Goal: Check status: Check status

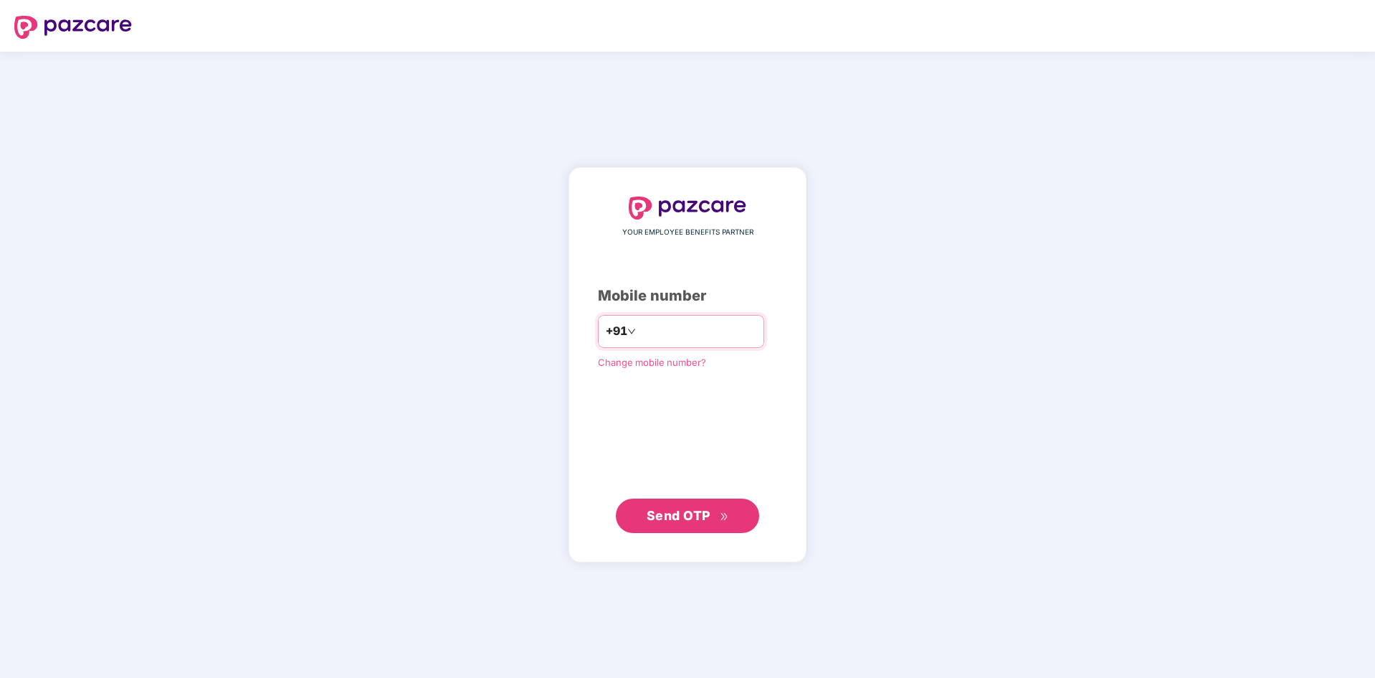
click at [671, 335] on input "number" at bounding box center [698, 331] width 118 height 23
type input "**********"
click at [700, 524] on span "Send OTP" at bounding box center [688, 516] width 82 height 20
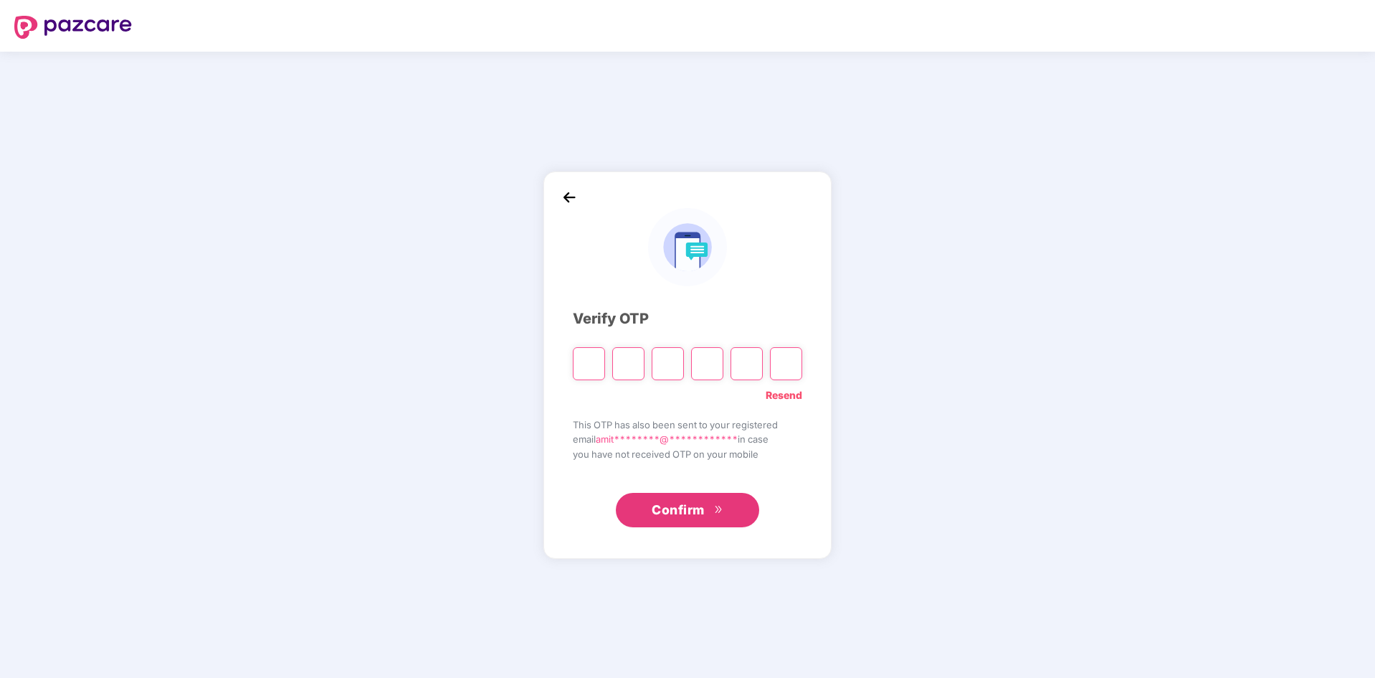
type input "*"
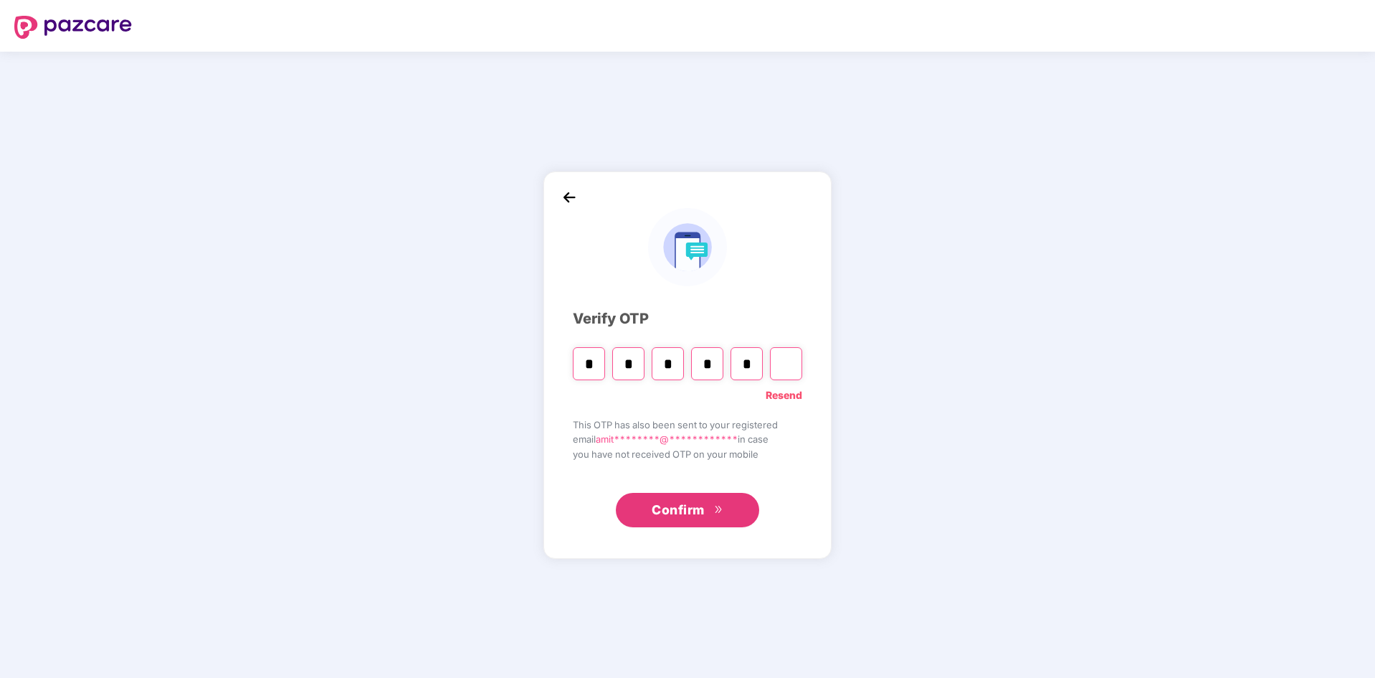
type input "*"
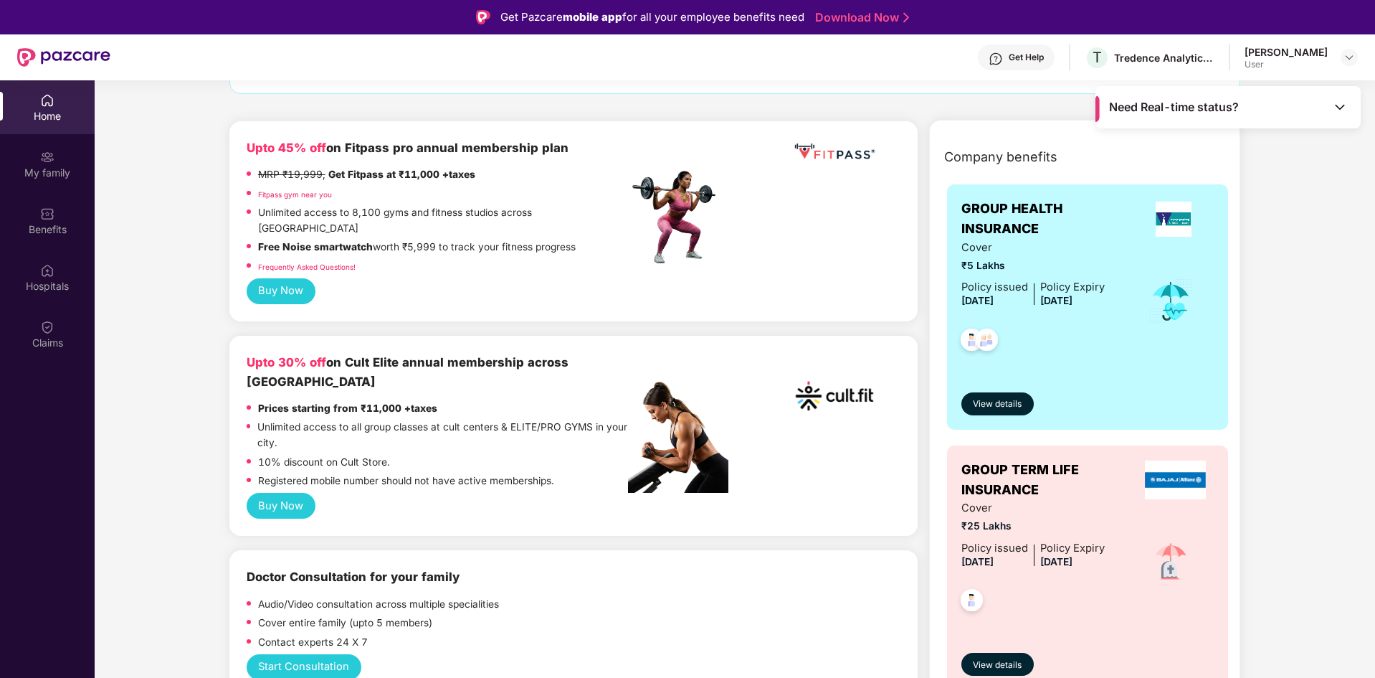
scroll to position [143, 0]
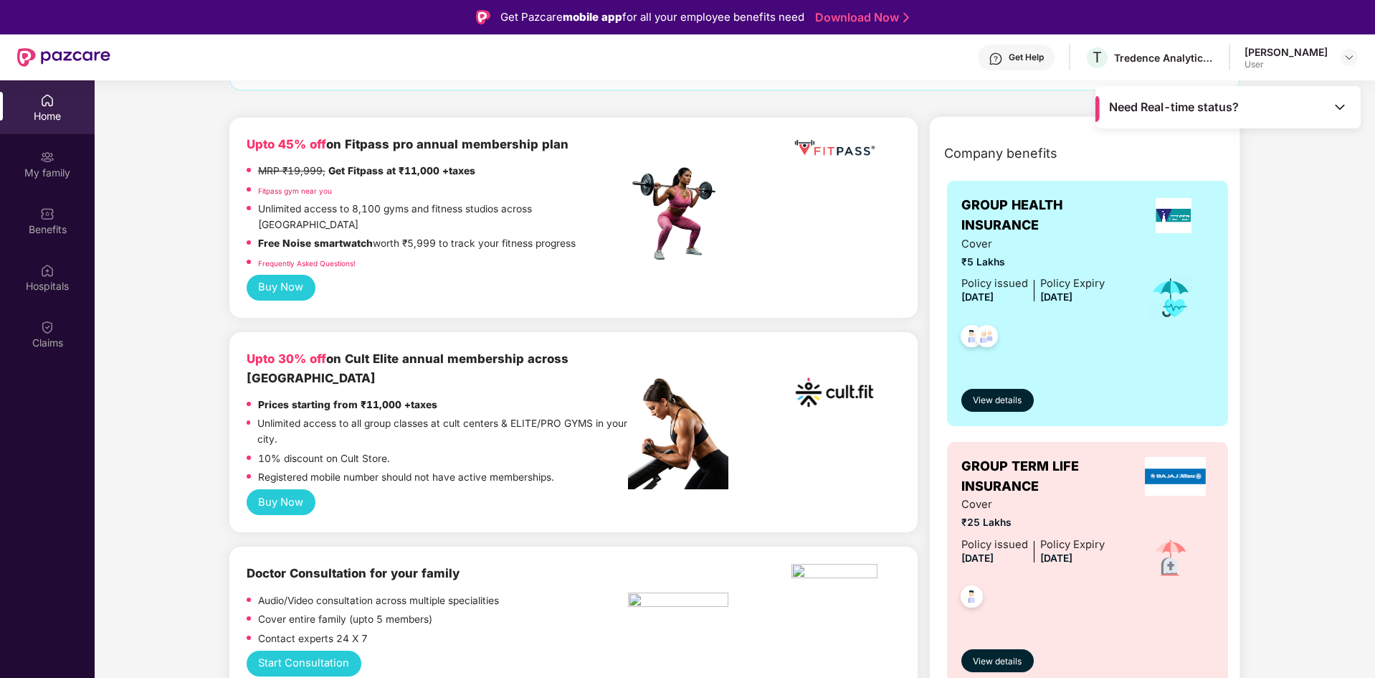
click at [307, 489] on button "Buy Now" at bounding box center [281, 502] width 69 height 27
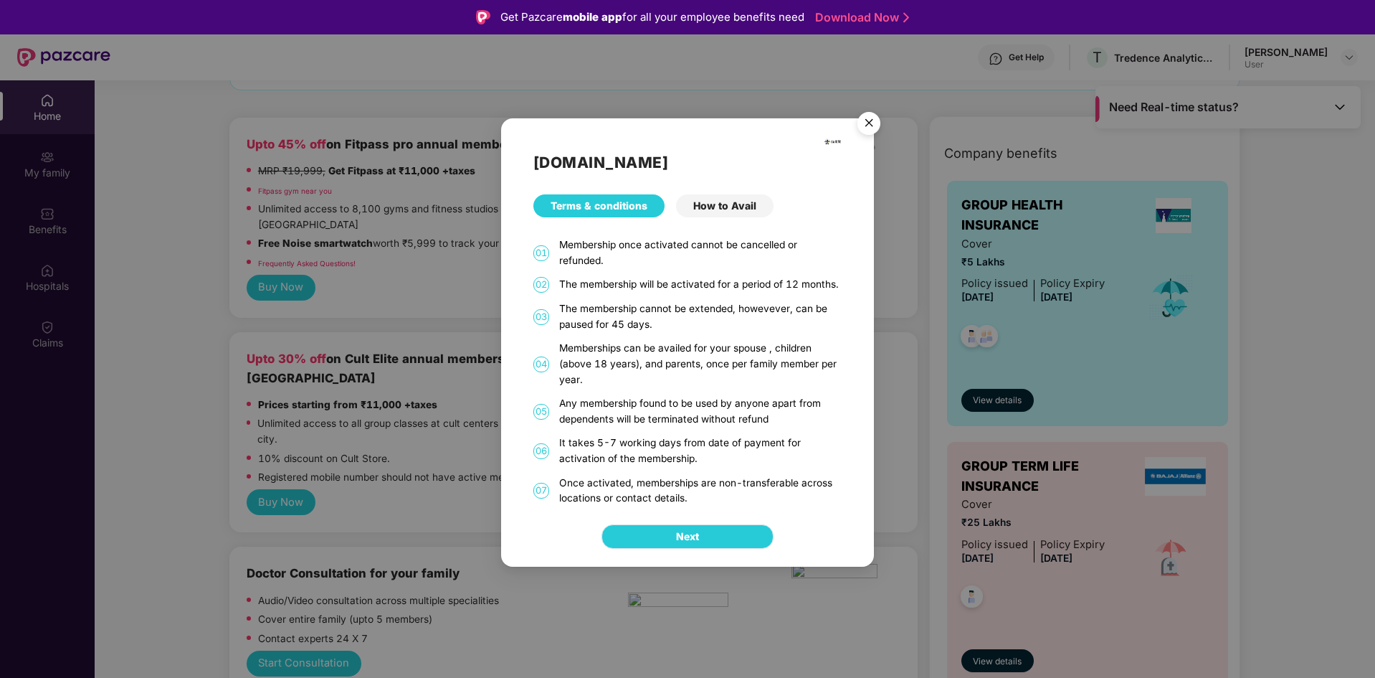
click at [673, 533] on button "Next" at bounding box center [688, 536] width 172 height 24
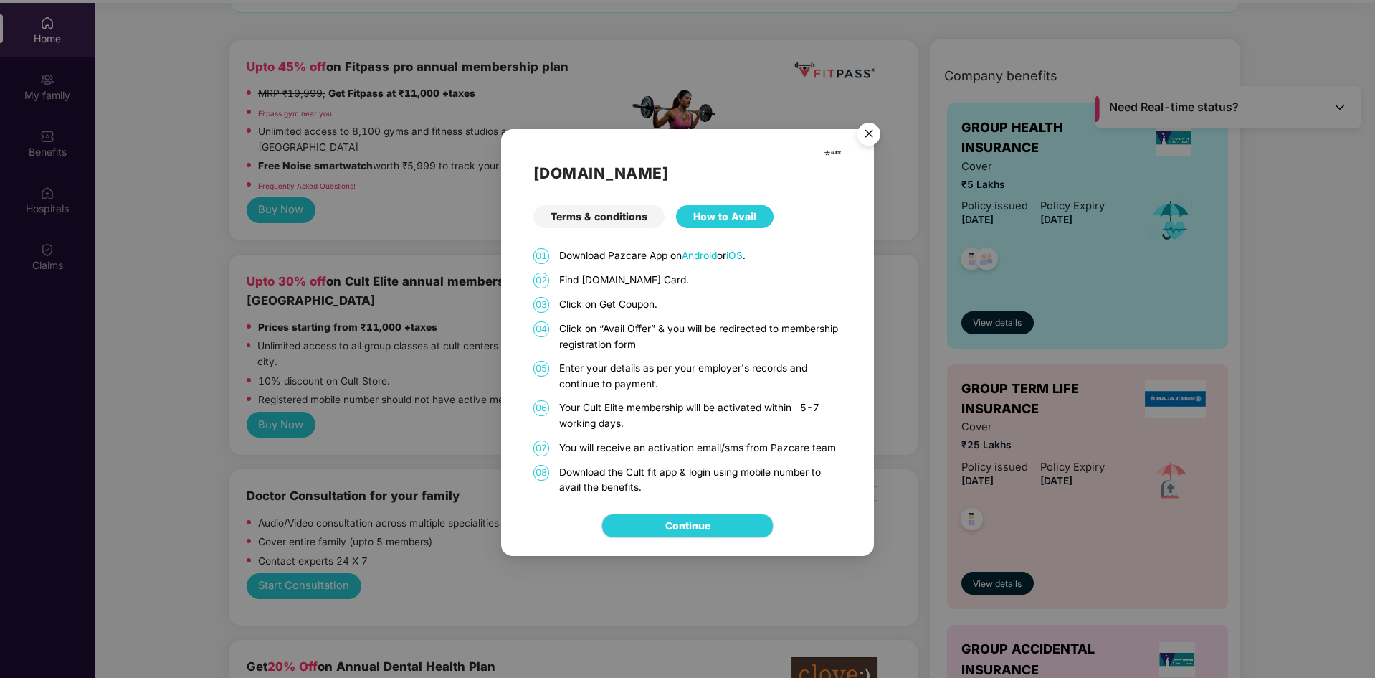
scroll to position [80, 0]
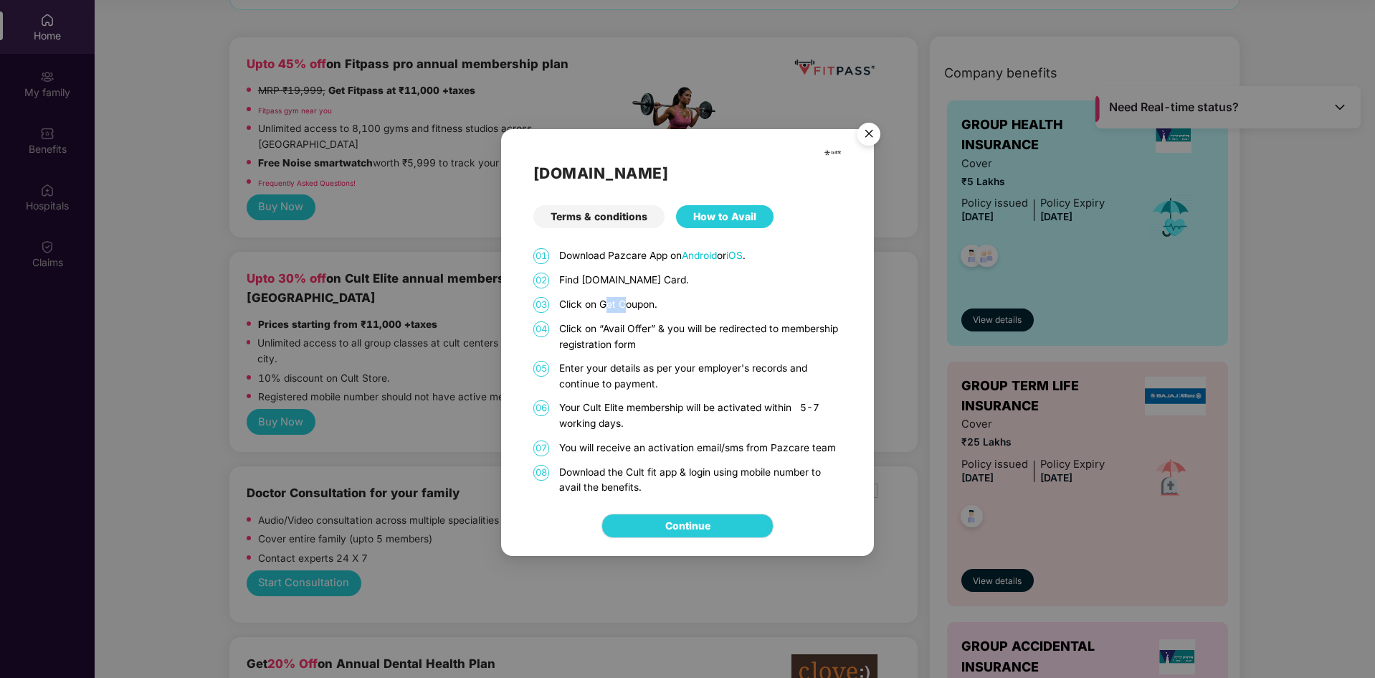
drag, startPoint x: 609, startPoint y: 304, endPoint x: 638, endPoint y: 305, distance: 29.4
click at [630, 305] on p "Click on Get Coupon." at bounding box center [700, 305] width 283 height 16
click at [639, 305] on p "Click on Get Coupon." at bounding box center [700, 305] width 283 height 16
click at [676, 318] on div "01 Download Pazcare App on Android or iOS . 02 Find [DOMAIN_NAME] Card. 03 Clic…" at bounding box center [687, 371] width 308 height 247
click at [873, 133] on img "Close" at bounding box center [869, 136] width 40 height 40
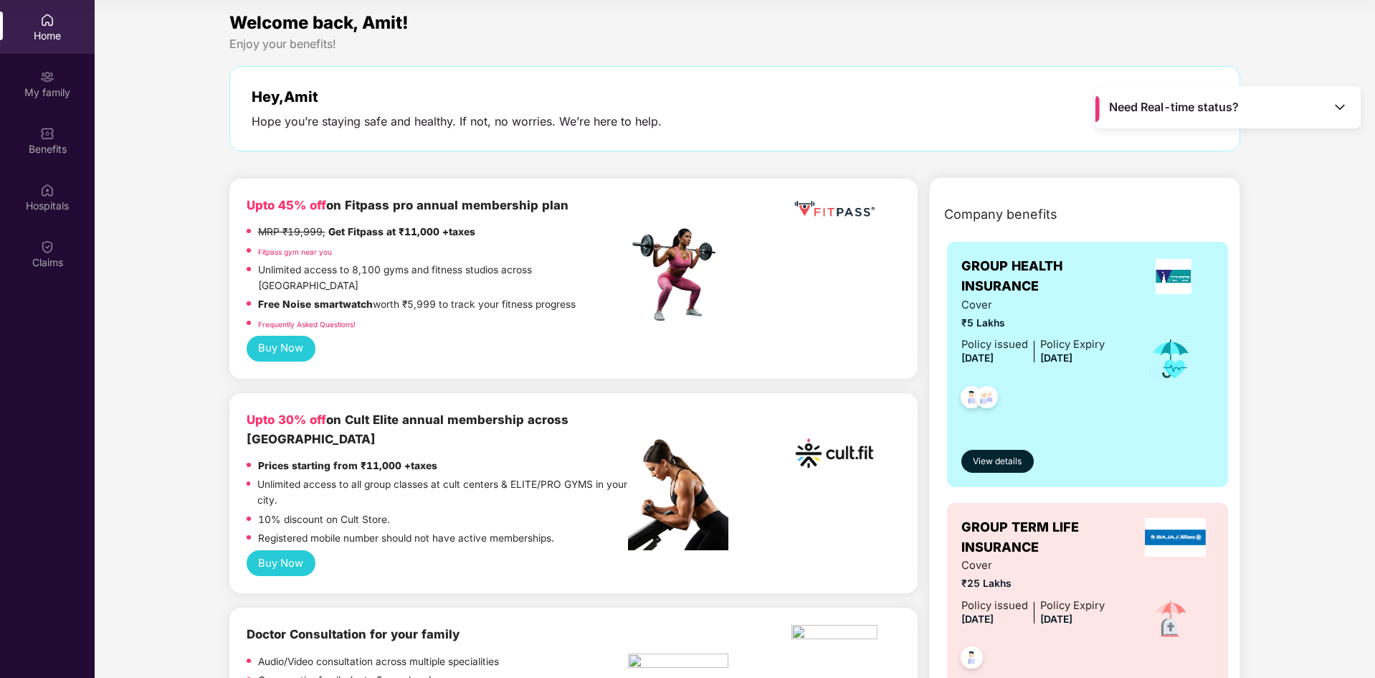
scroll to position [0, 0]
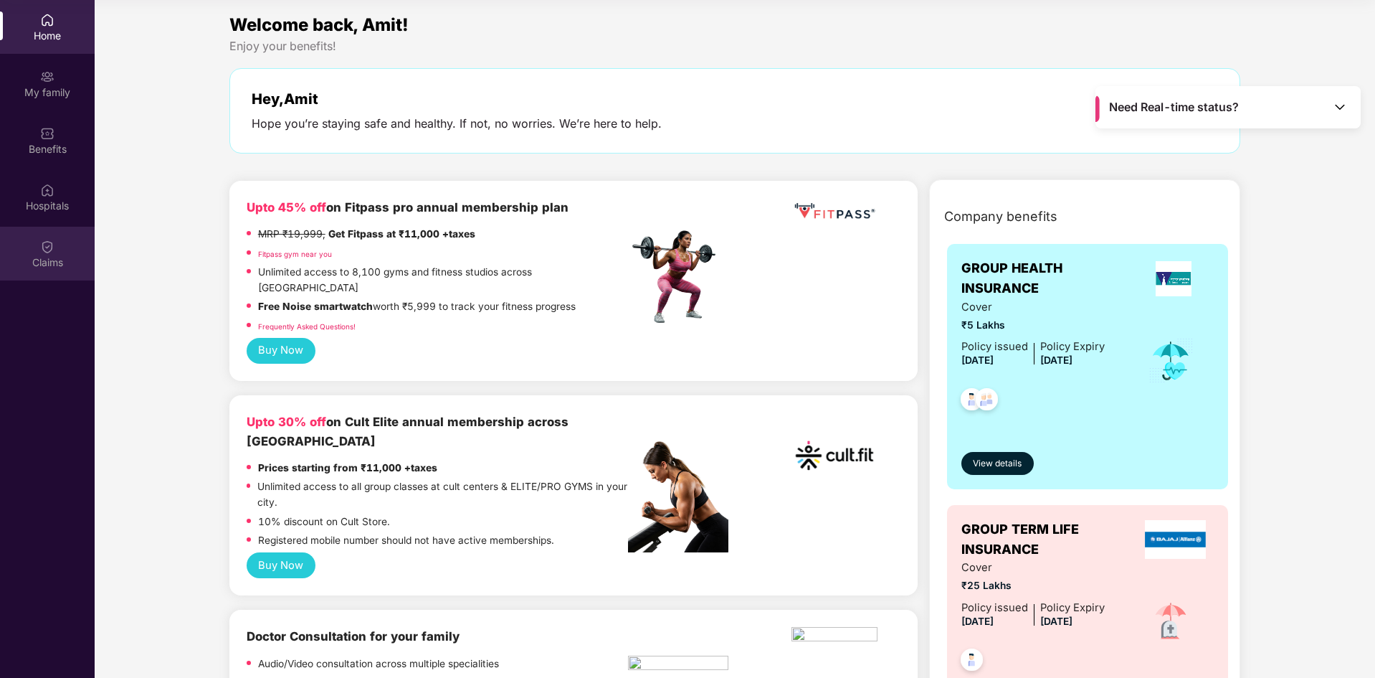
click at [50, 234] on div "Claims" at bounding box center [47, 254] width 95 height 54
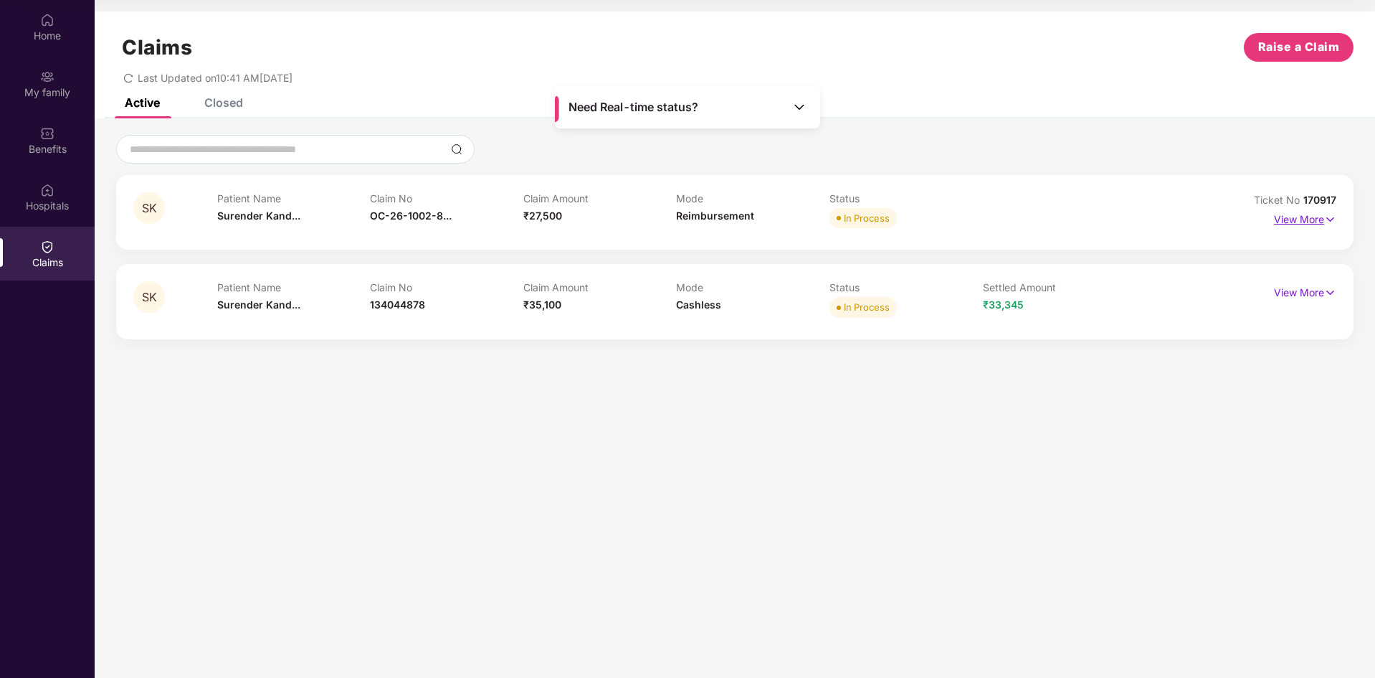
click at [1299, 224] on p "View More" at bounding box center [1305, 217] width 62 height 19
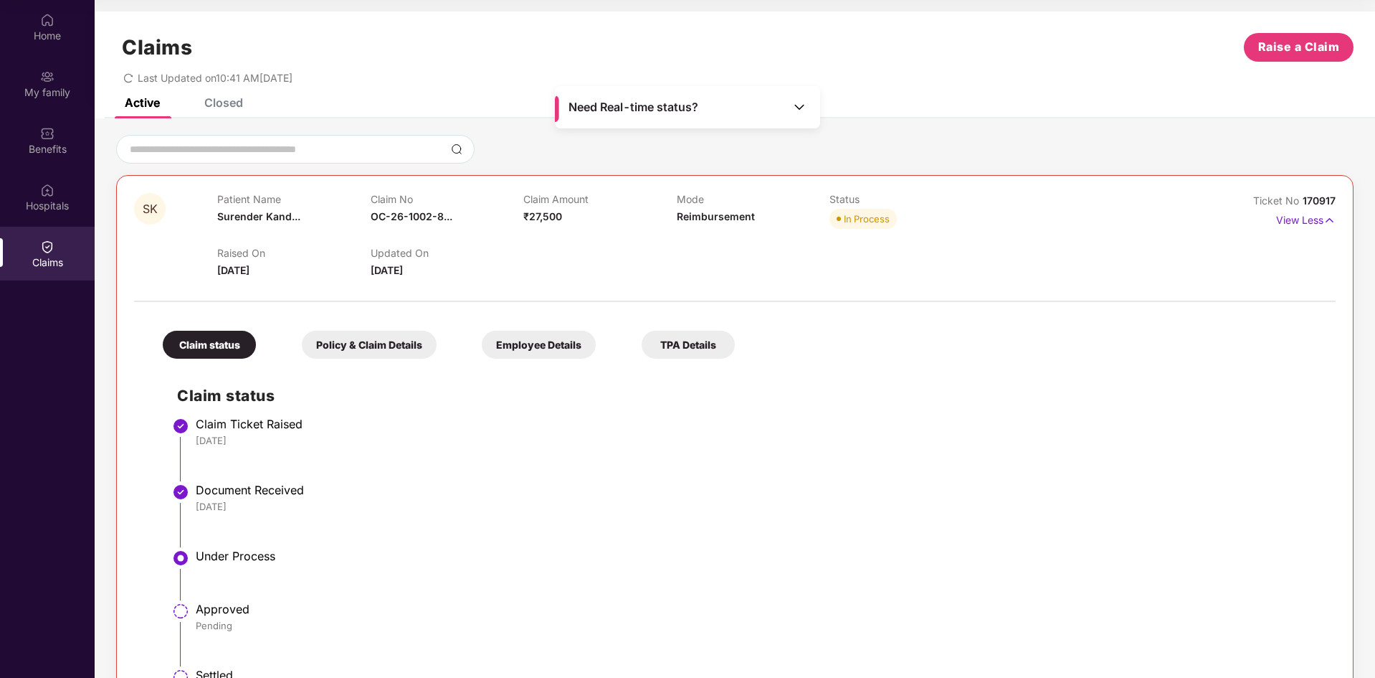
click at [340, 349] on div "Policy & Claim Details" at bounding box center [369, 345] width 135 height 28
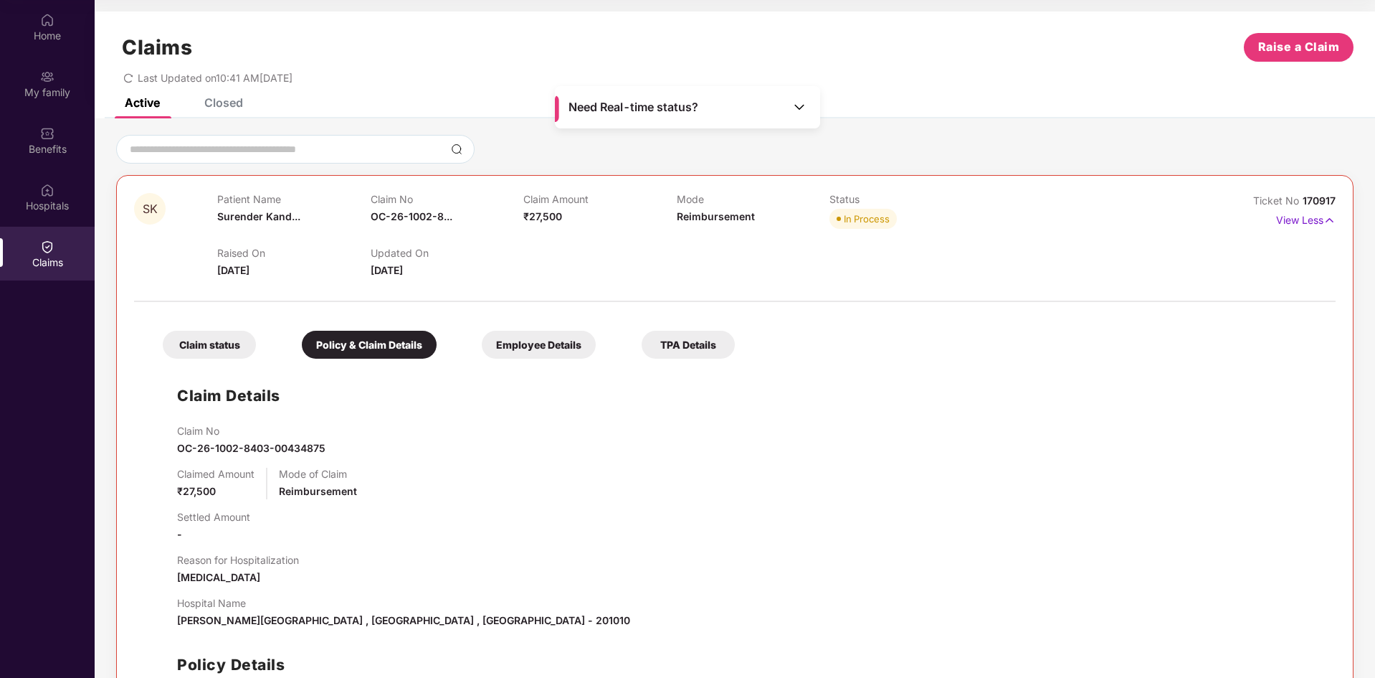
click at [492, 350] on div "Employee Details" at bounding box center [539, 345] width 114 height 28
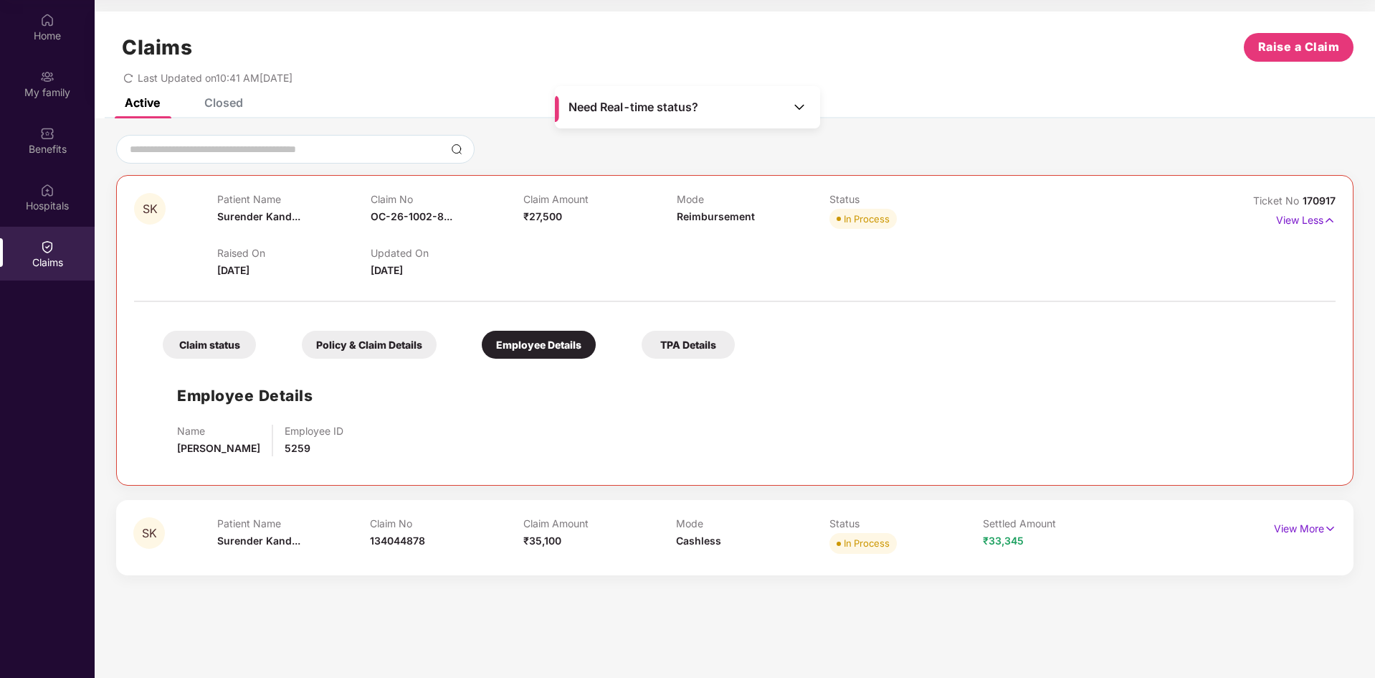
click at [694, 340] on div "TPA Details" at bounding box center [688, 345] width 93 height 28
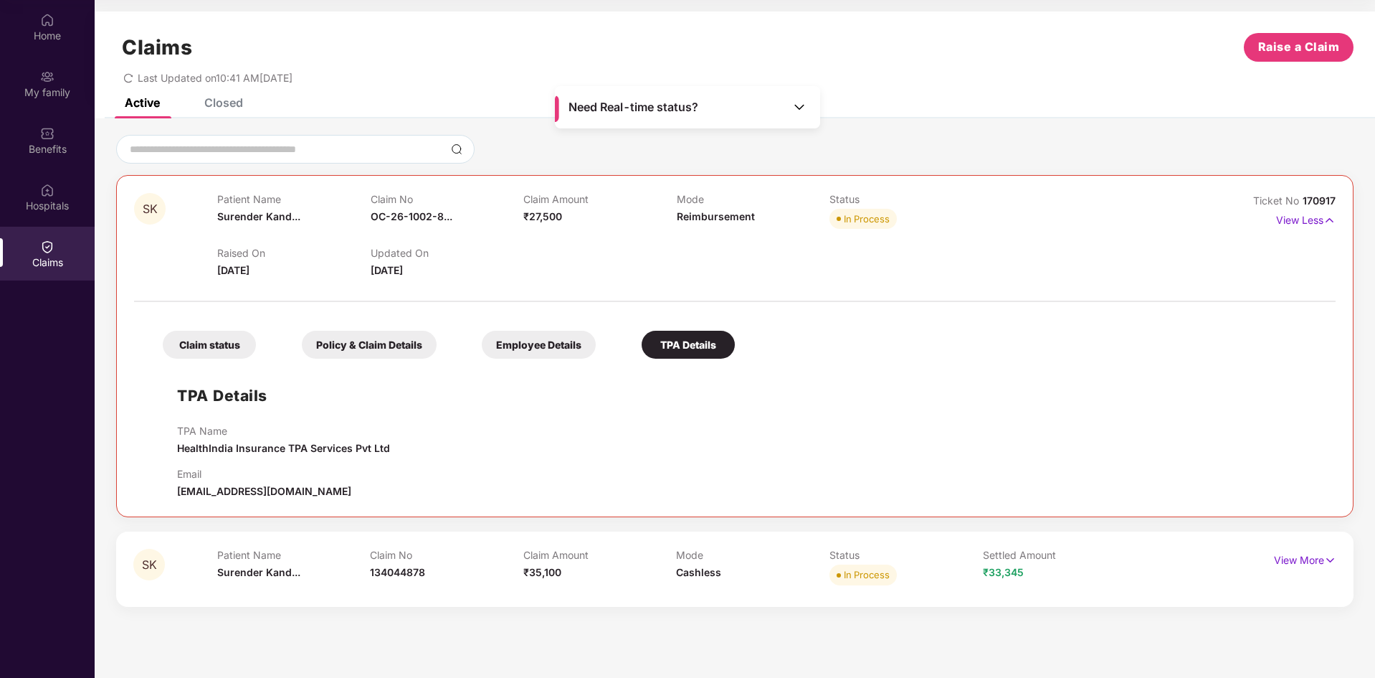
click at [200, 342] on div "Claim status" at bounding box center [209, 345] width 93 height 28
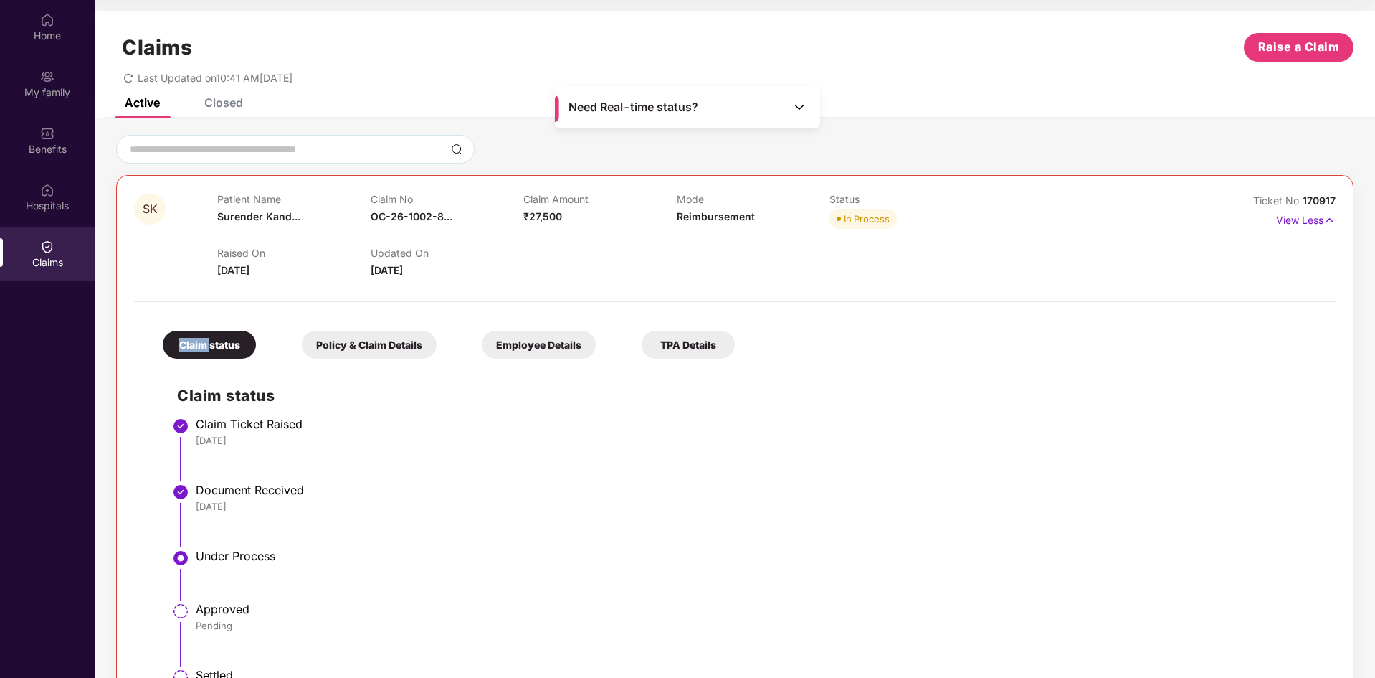
click at [796, 112] on img at bounding box center [799, 107] width 14 height 14
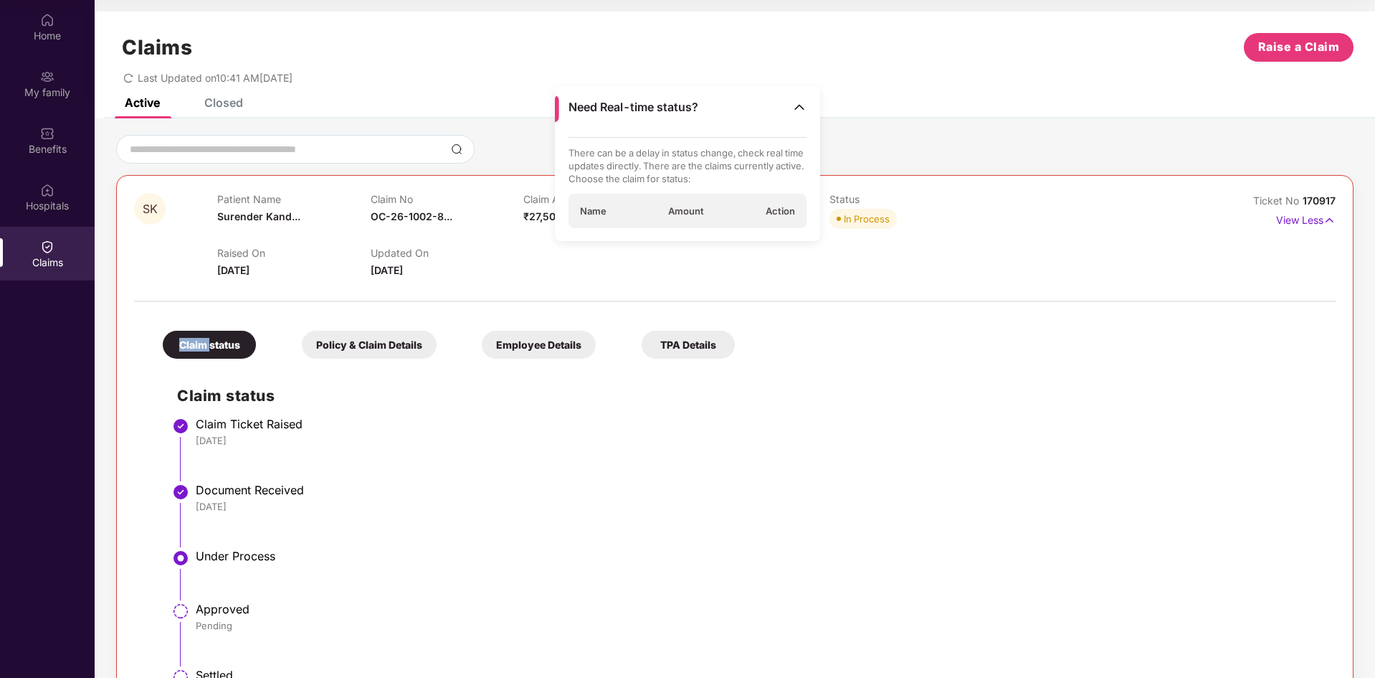
click at [796, 112] on img at bounding box center [799, 107] width 14 height 14
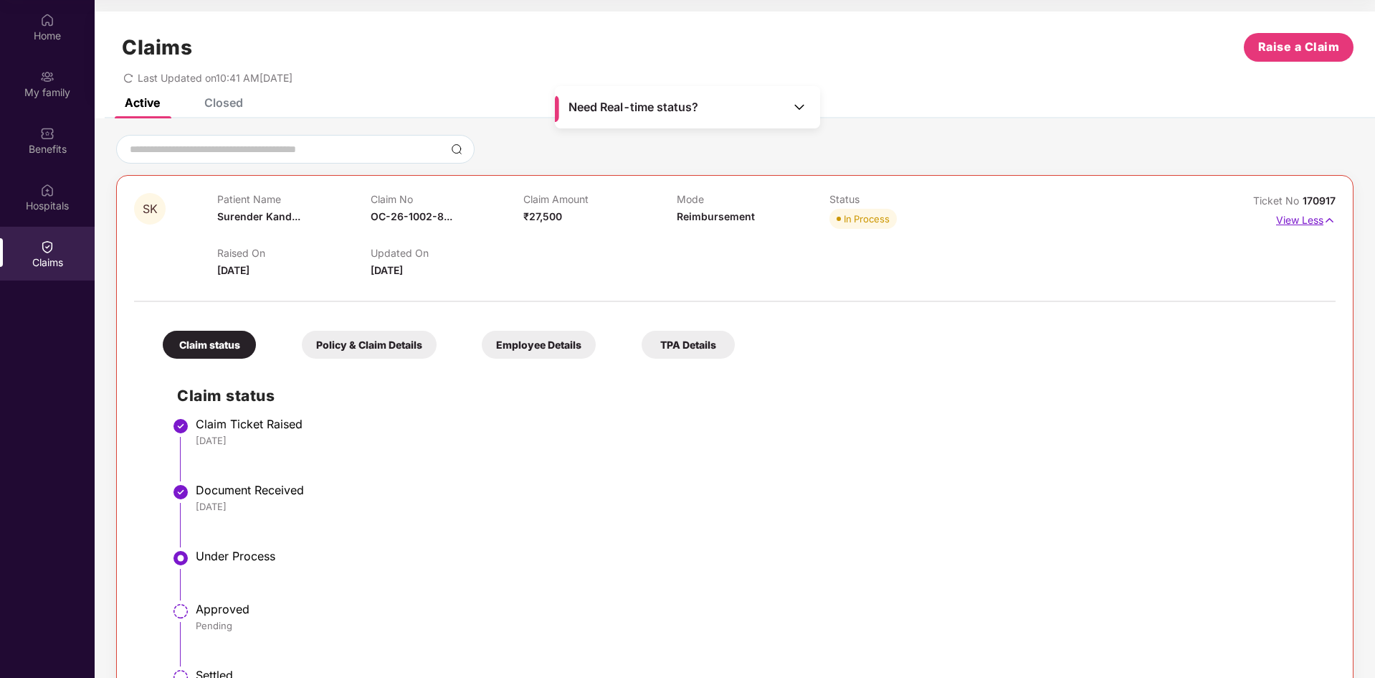
click at [1314, 222] on p "View Less" at bounding box center [1306, 218] width 60 height 19
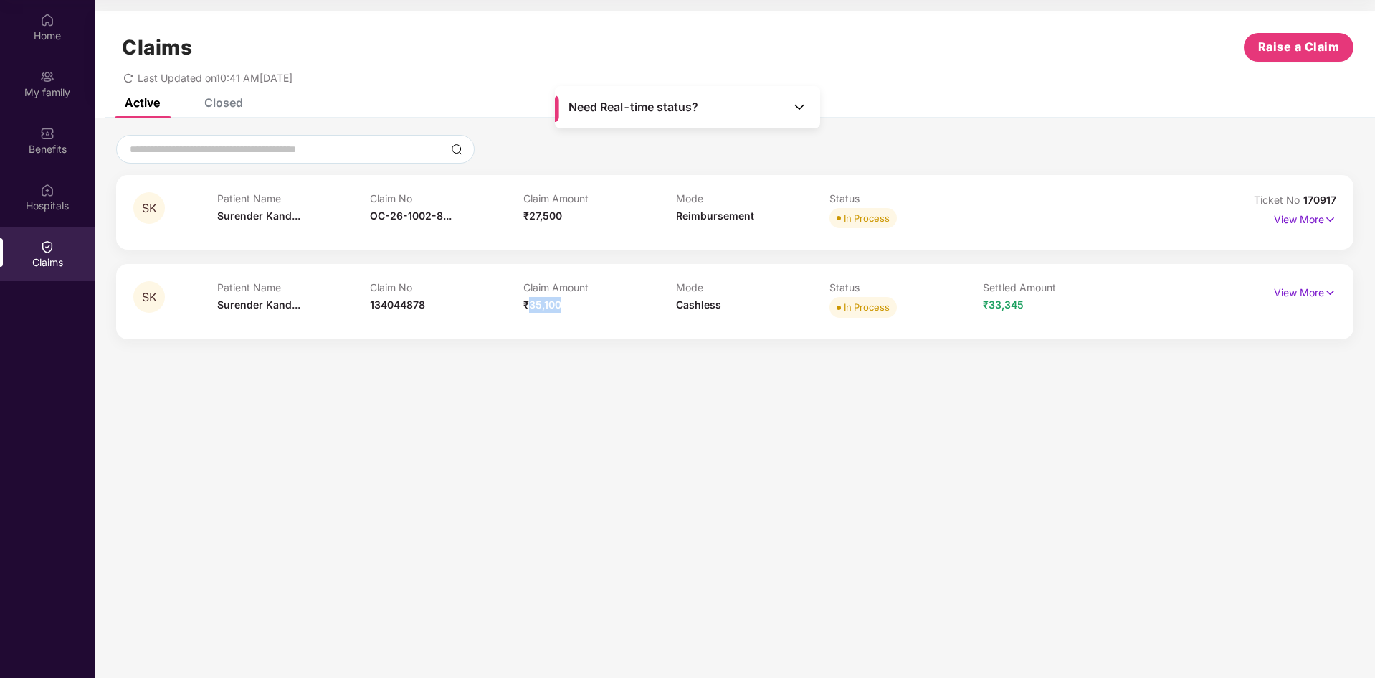
drag, startPoint x: 528, startPoint y: 302, endPoint x: 562, endPoint y: 306, distance: 34.0
click at [562, 306] on div "Claim Amount ₹35,100" at bounding box center [599, 300] width 153 height 39
click at [596, 328] on div "SK Patient Name Surender Kand... Claim No 134044878 Claim Amount ₹35,100 Mode C…" at bounding box center [735, 301] width 1238 height 75
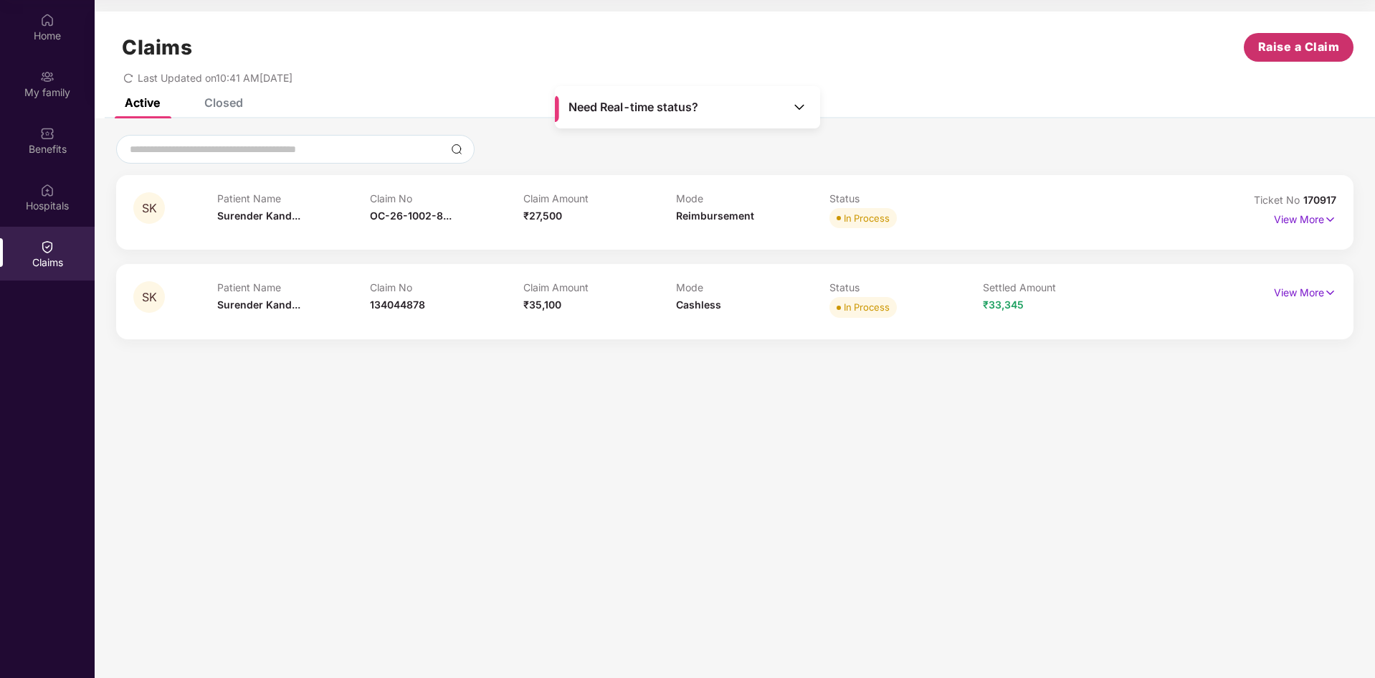
click at [1281, 50] on span "Raise a Claim" at bounding box center [1299, 47] width 82 height 18
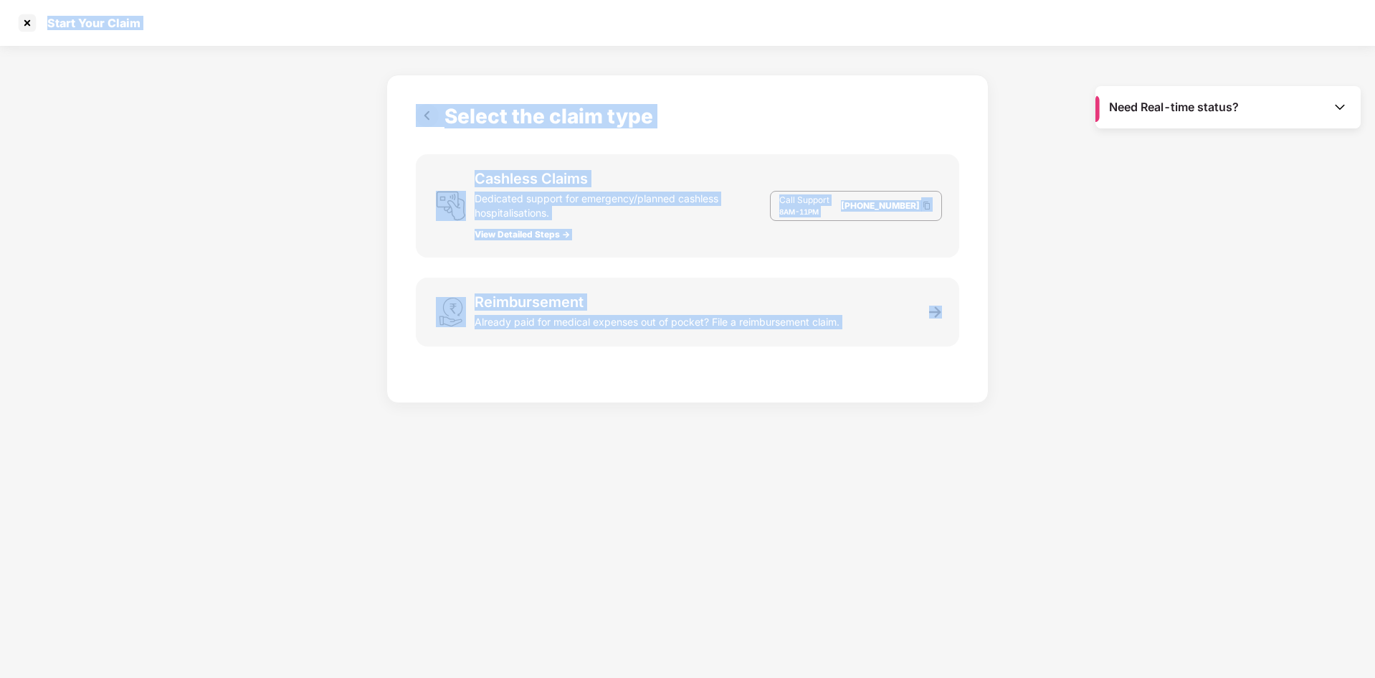
scroll to position [34, 0]
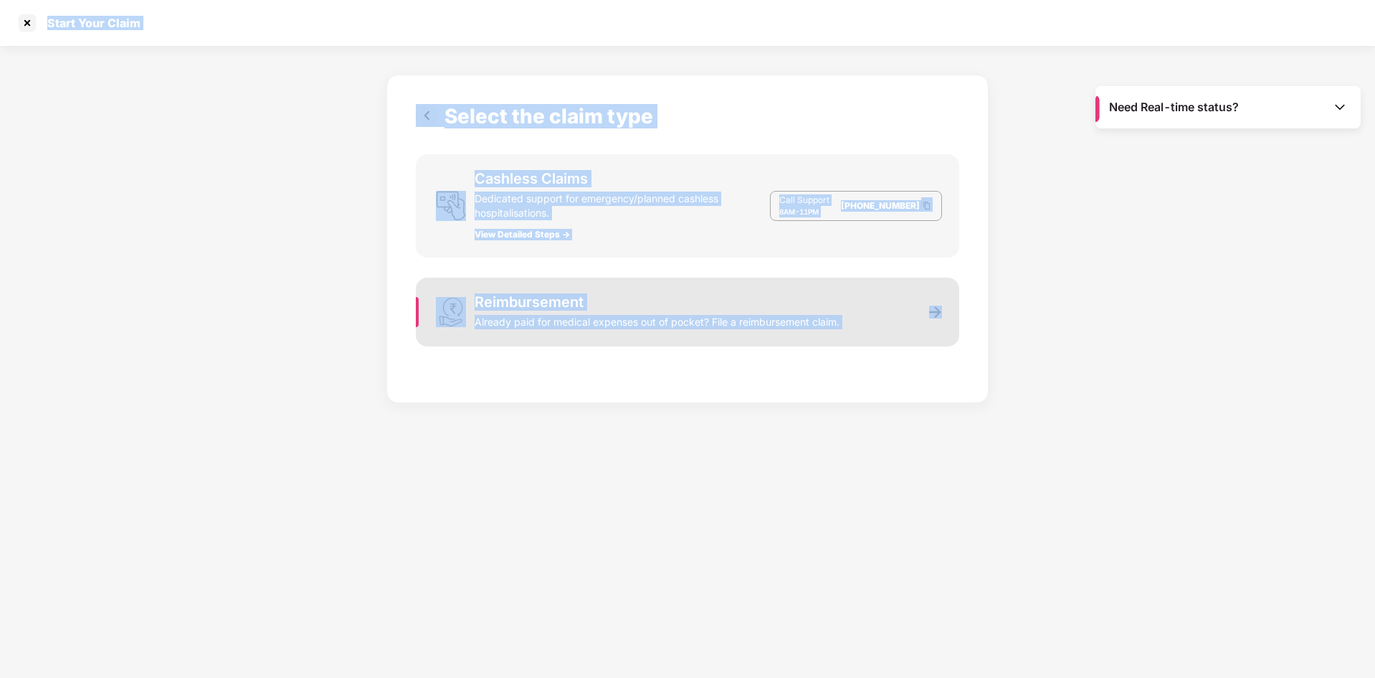
click at [520, 302] on div "Reimbursement" at bounding box center [529, 302] width 109 height 14
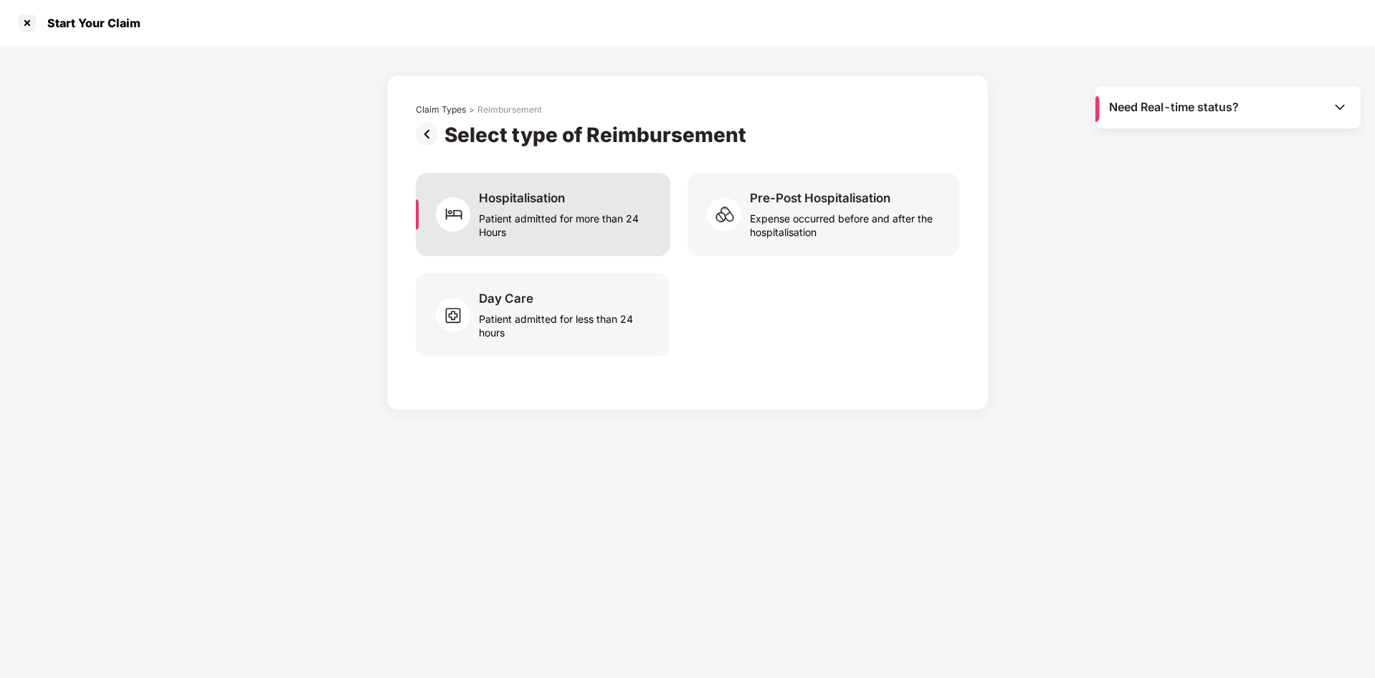
click at [559, 232] on div "Patient admitted for more than 24 Hours" at bounding box center [566, 222] width 174 height 33
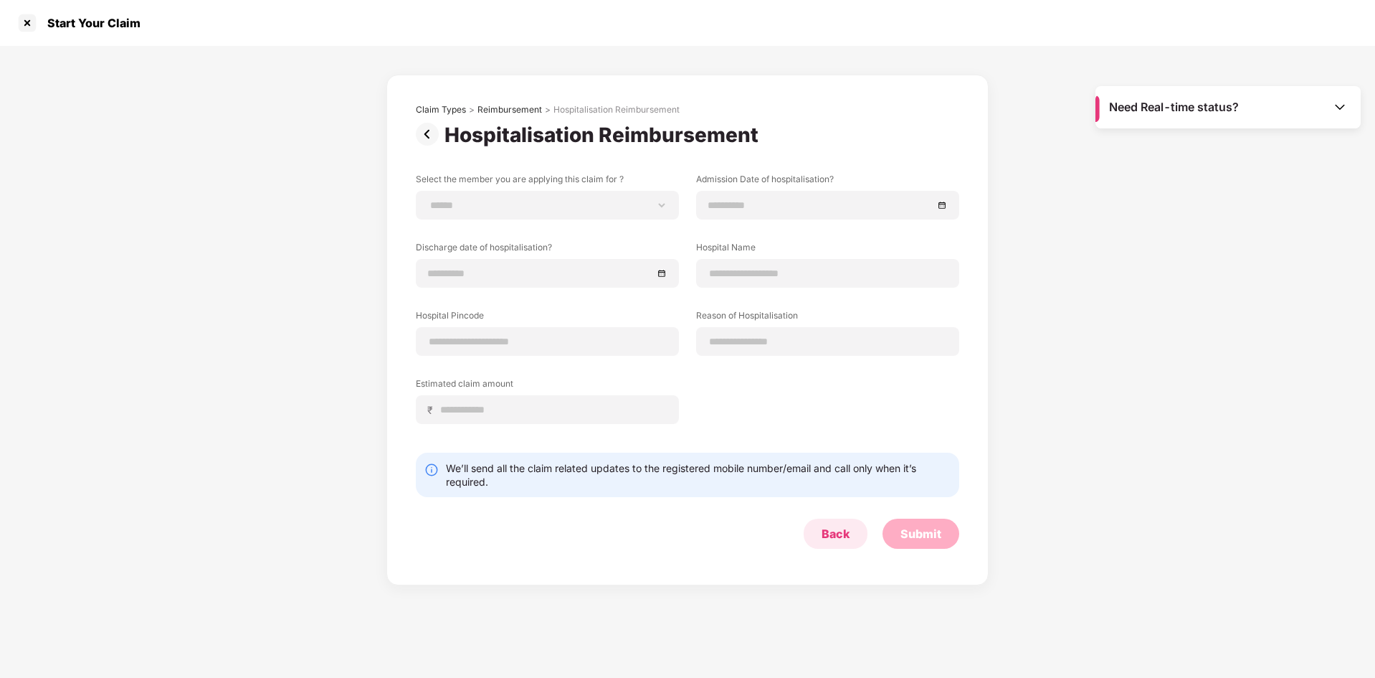
click at [838, 531] on div "Back" at bounding box center [836, 534] width 28 height 16
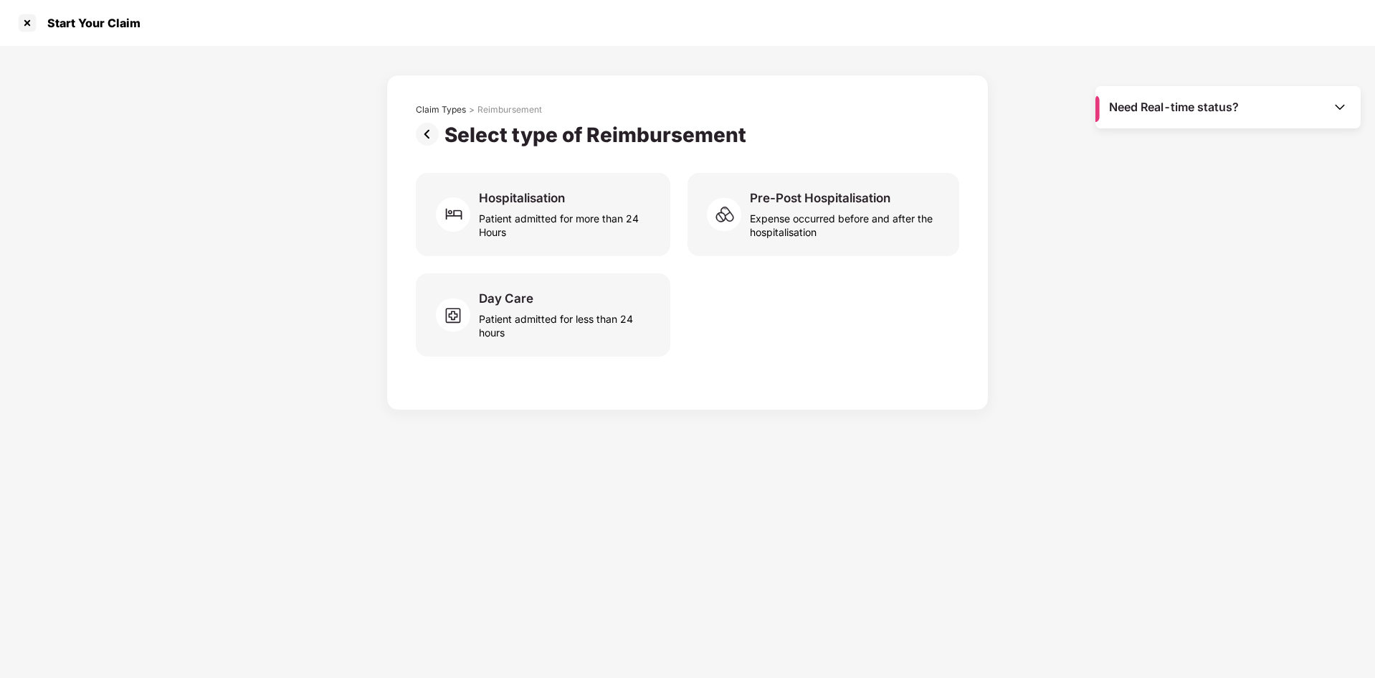
click at [426, 135] on img at bounding box center [430, 134] width 29 height 23
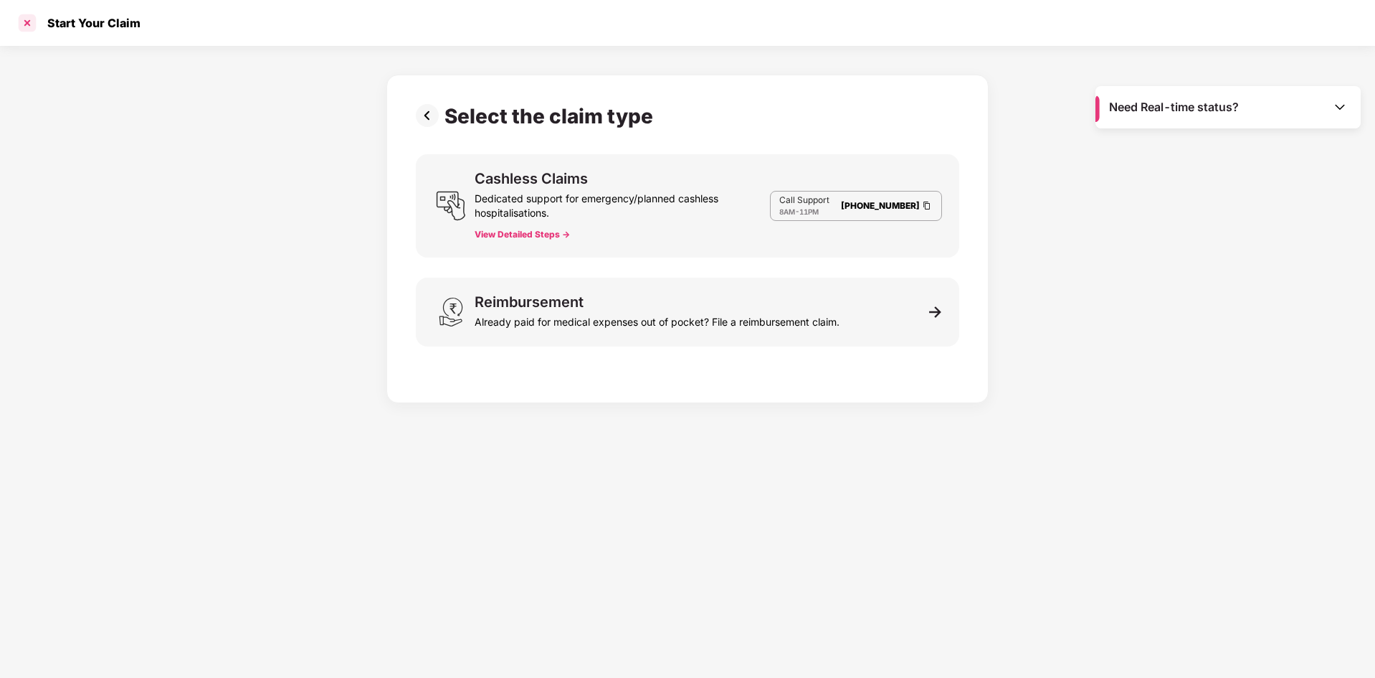
click at [32, 22] on div at bounding box center [27, 22] width 23 height 23
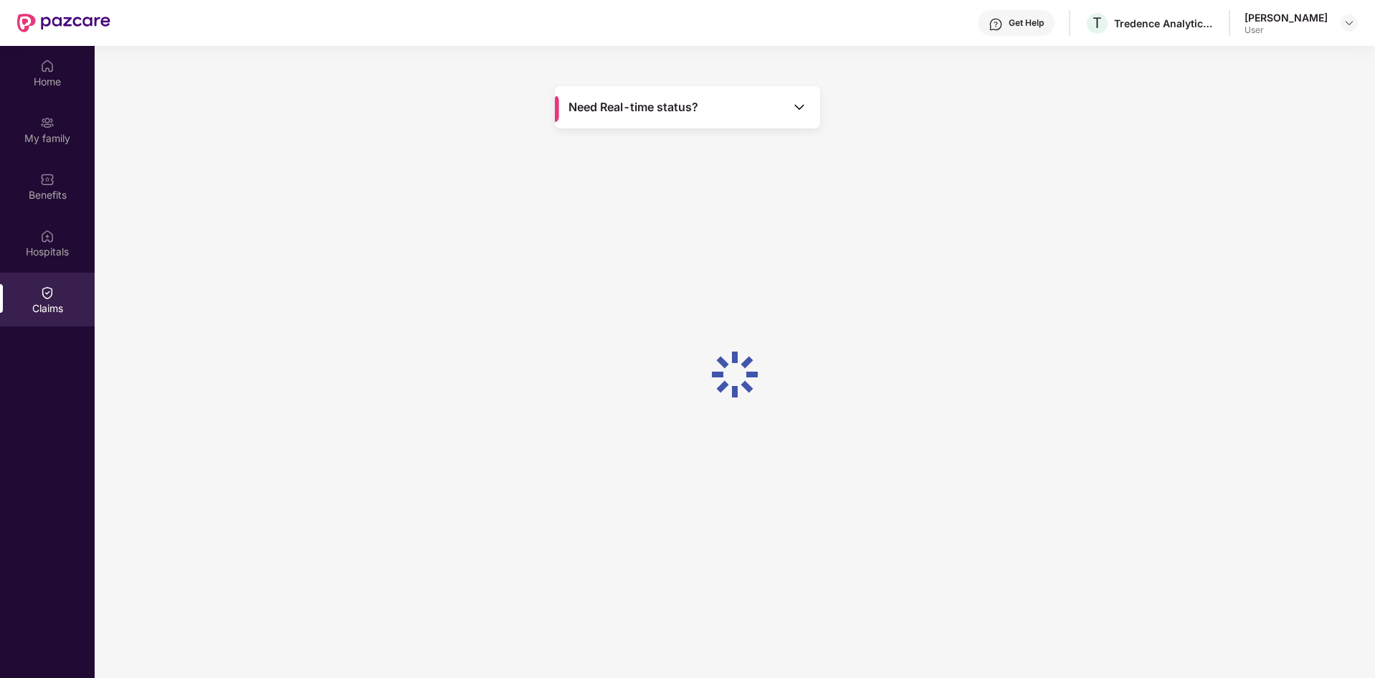
scroll to position [80, 0]
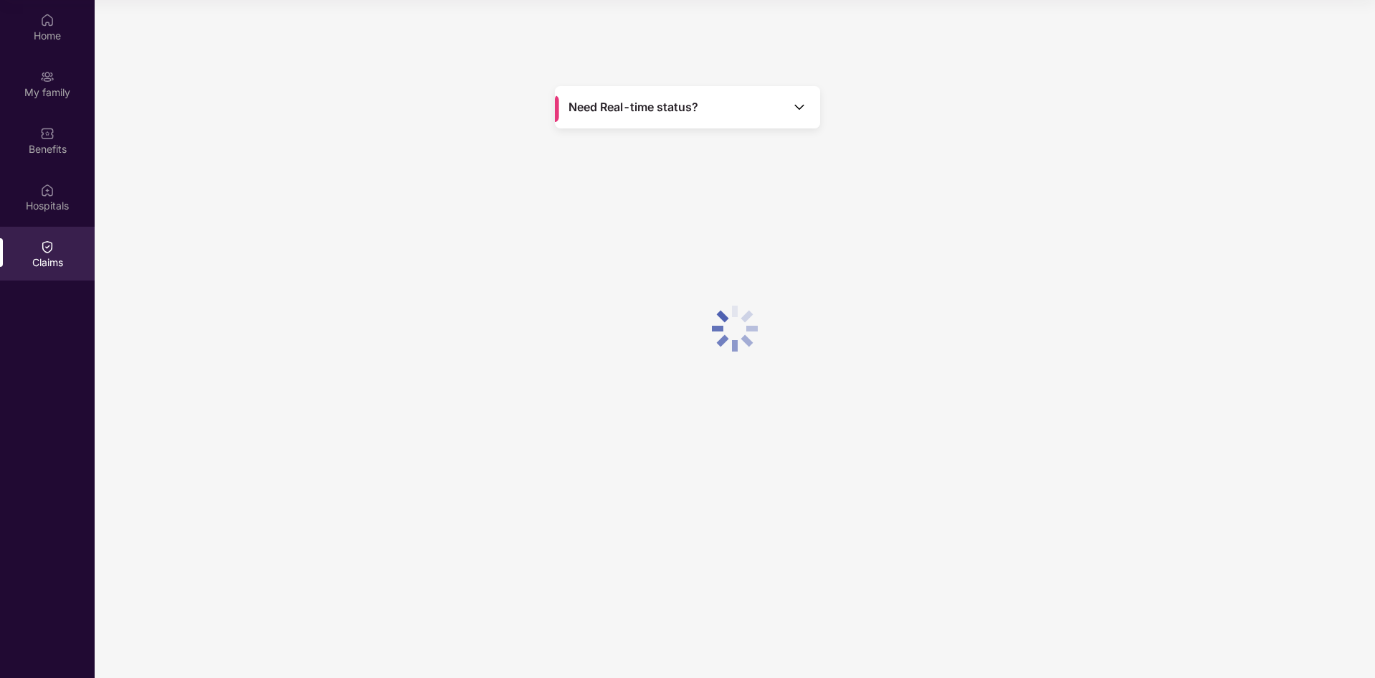
click at [39, 253] on div "Claims" at bounding box center [47, 254] width 95 height 54
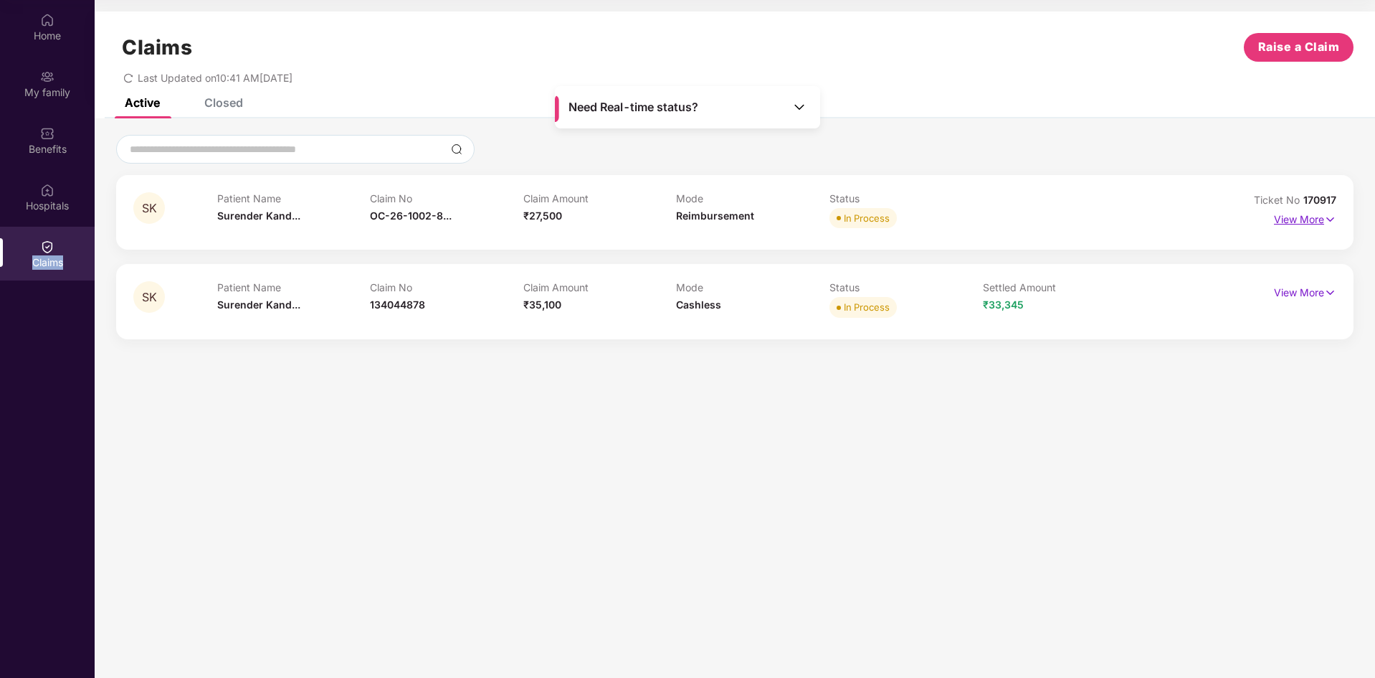
click at [1314, 219] on p "View More" at bounding box center [1305, 217] width 62 height 19
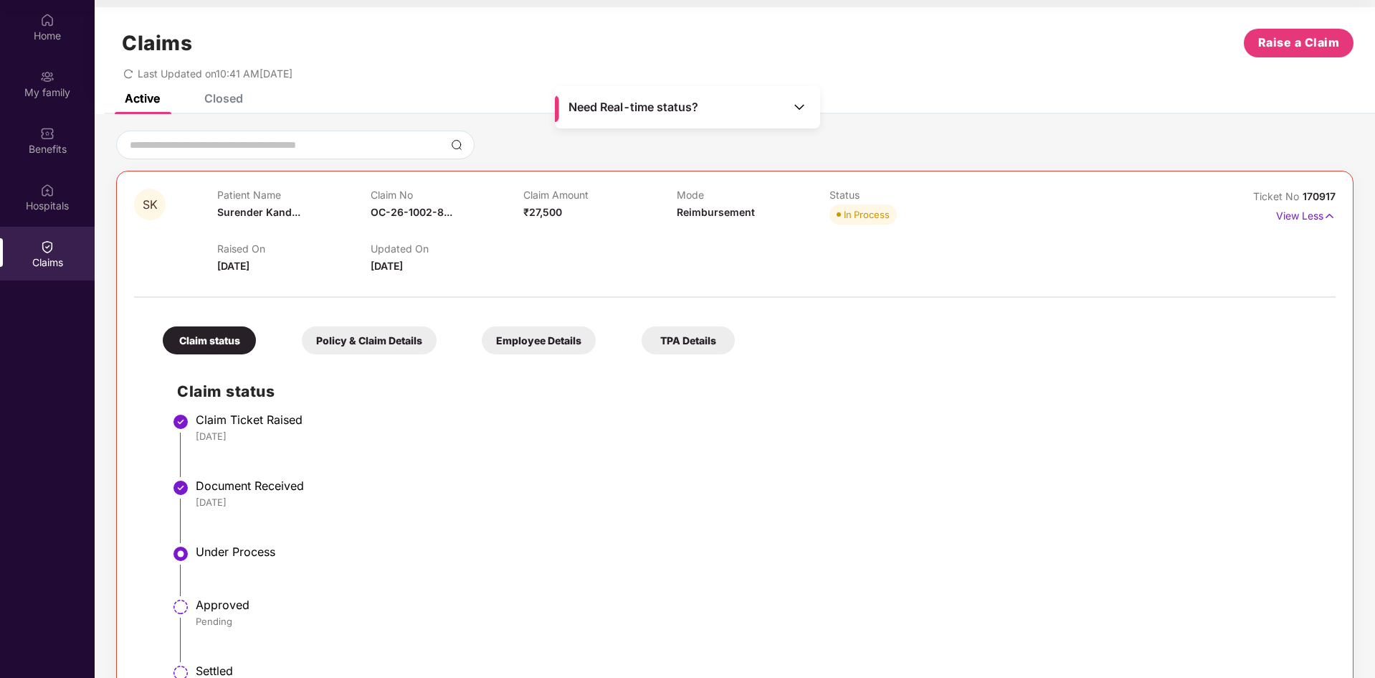
scroll to position [0, 0]
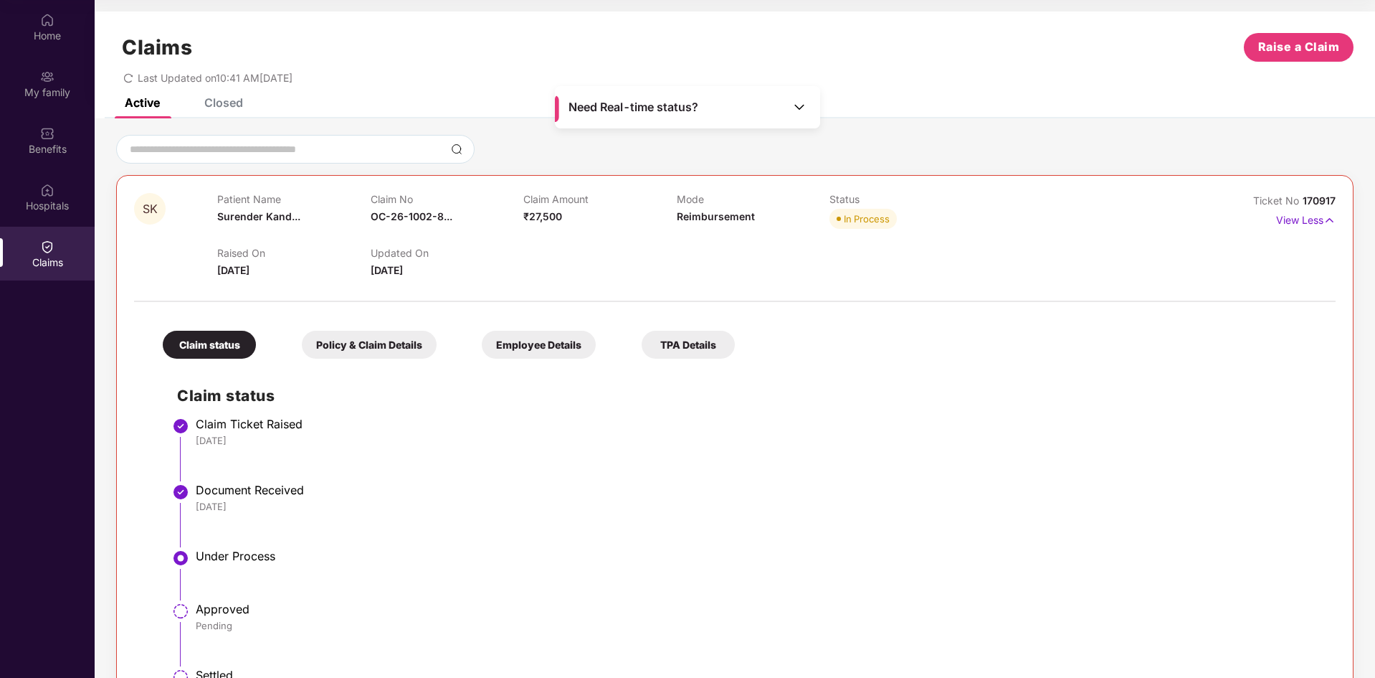
click at [394, 348] on div "Policy & Claim Details" at bounding box center [369, 345] width 135 height 28
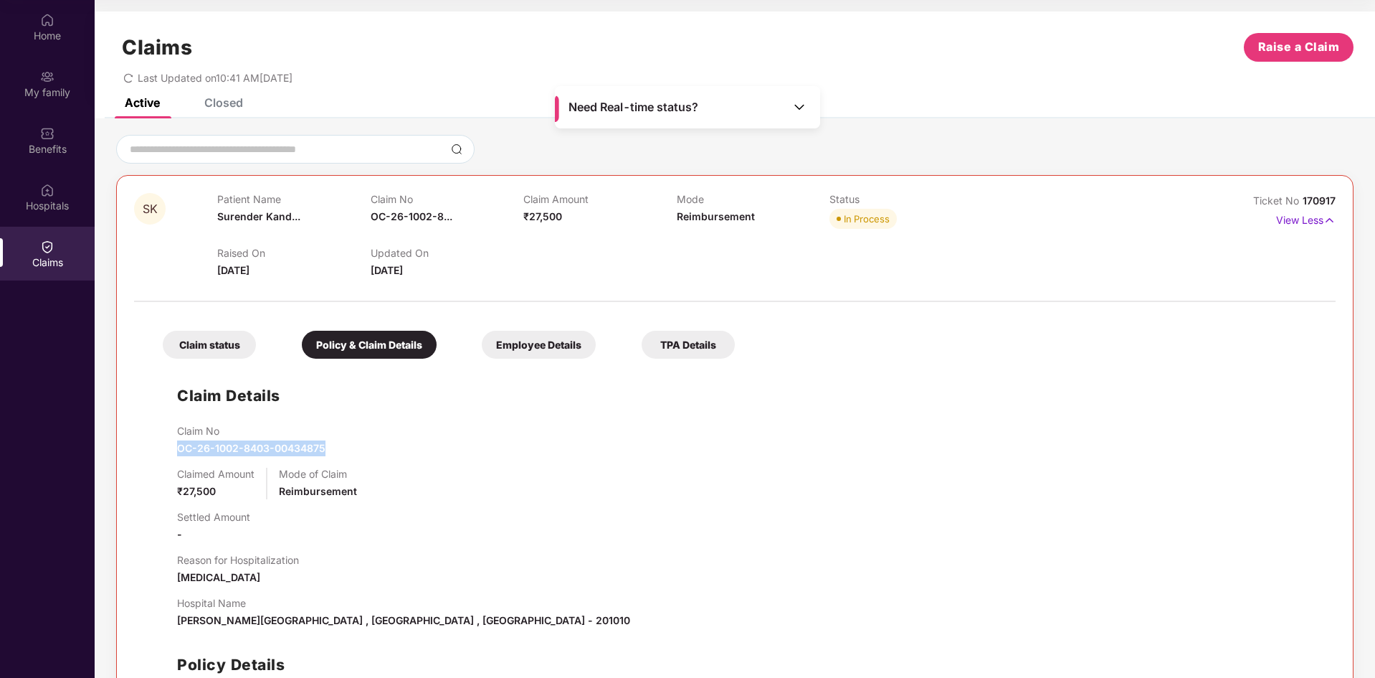
drag, startPoint x: 179, startPoint y: 449, endPoint x: 331, endPoint y: 447, distance: 152.7
click at [331, 447] on div "Claim No OC-26-1002-8403-00434875" at bounding box center [749, 440] width 1144 height 32
copy span "OC-26-1002-8403-00434875"
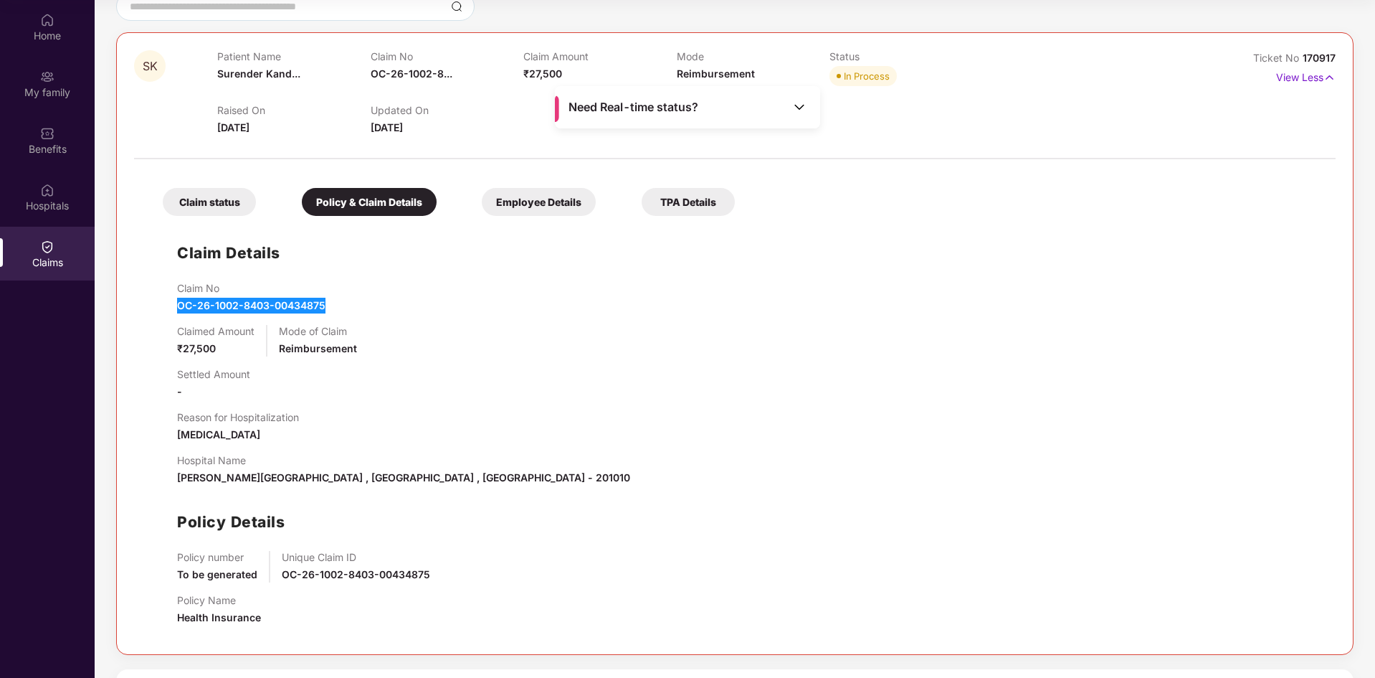
scroll to position [143, 0]
click at [204, 211] on div "Claim status" at bounding box center [209, 201] width 93 height 28
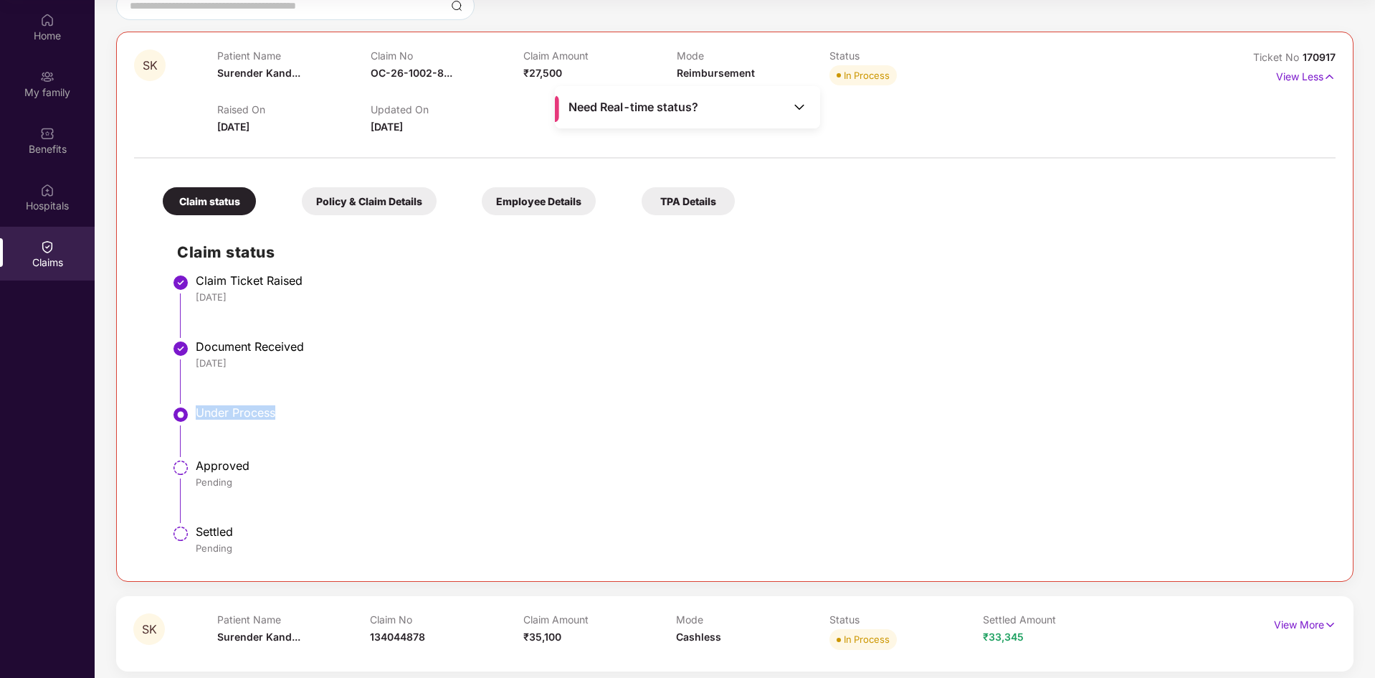
drag, startPoint x: 198, startPoint y: 417, endPoint x: 305, endPoint y: 420, distance: 106.9
click at [305, 420] on div "Under Process" at bounding box center [759, 413] width 1126 height 17
click at [306, 420] on div "Under Process" at bounding box center [759, 413] width 1126 height 17
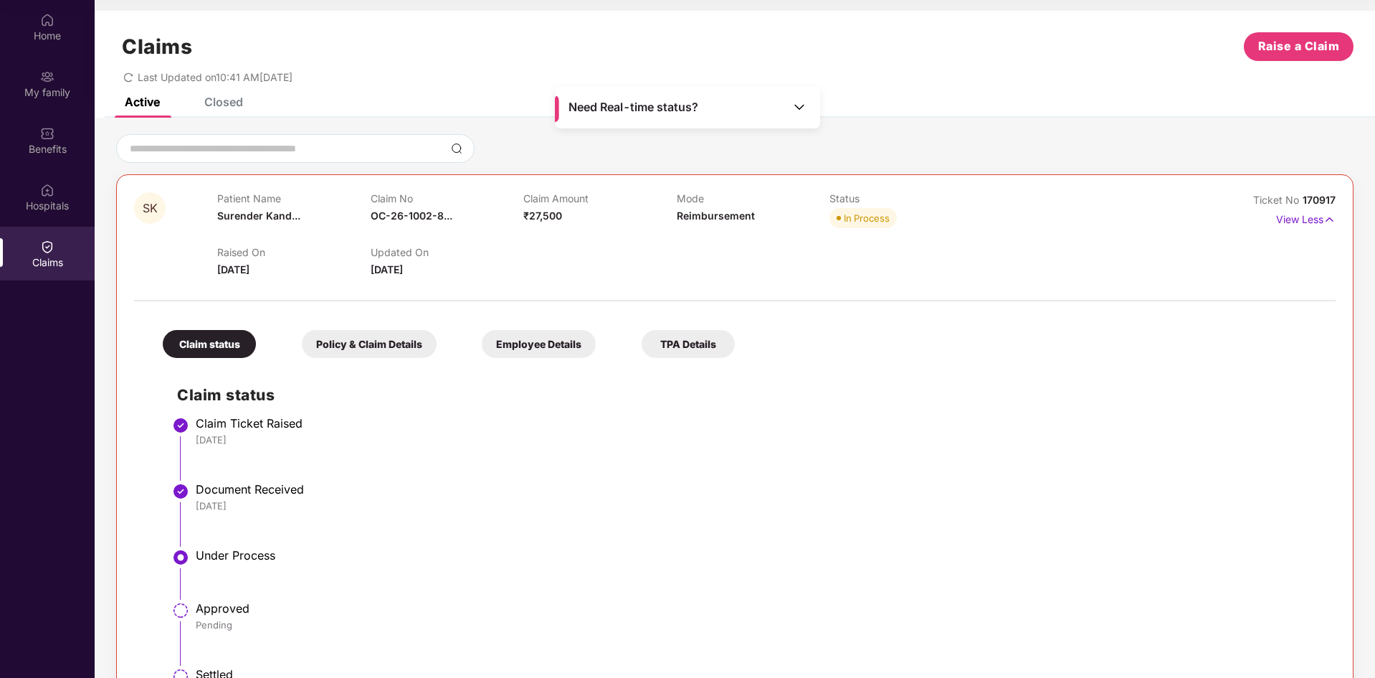
scroll to position [0, 0]
drag, startPoint x: 371, startPoint y: 269, endPoint x: 447, endPoint y: 271, distance: 76.0
click at [447, 271] on div "Updated On [DATE]" at bounding box center [447, 263] width 153 height 32
drag, startPoint x: 431, startPoint y: 273, endPoint x: 363, endPoint y: 276, distance: 68.2
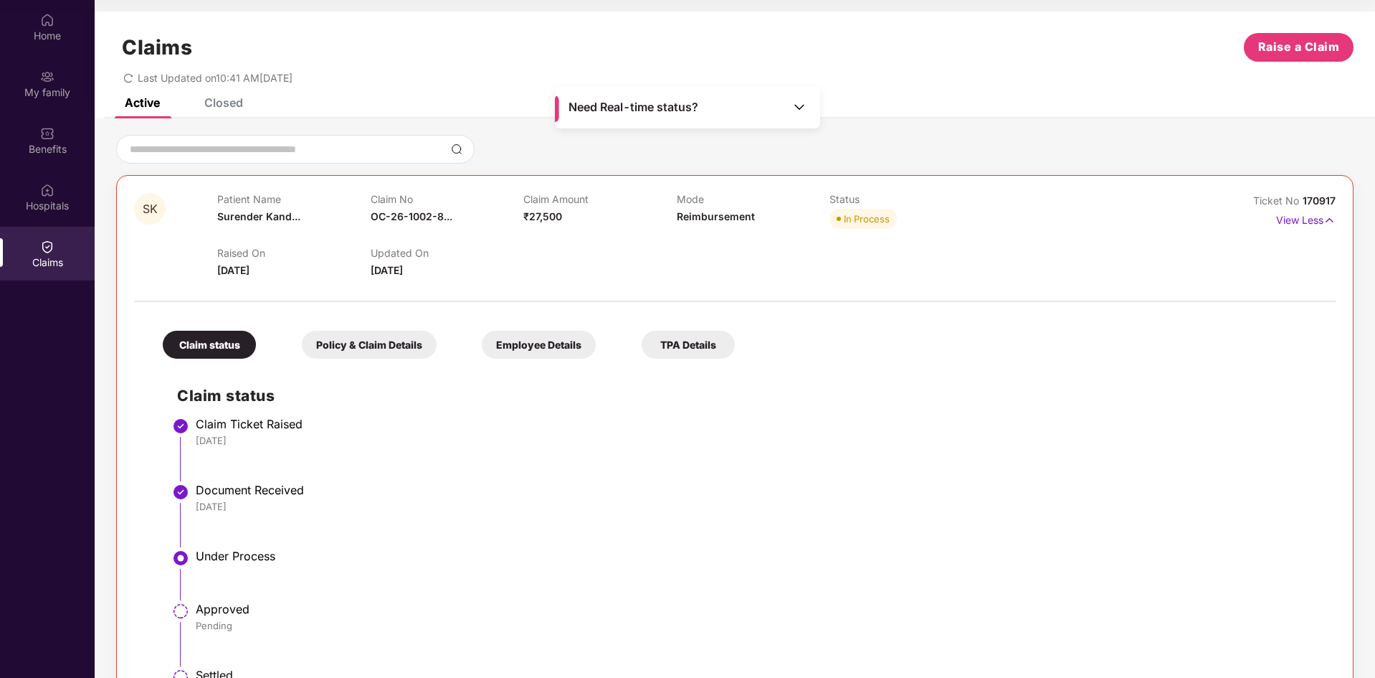
click at [363, 276] on div "Raised On [DATE] Updated On [DATE]" at bounding box center [676, 255] width 918 height 46
click at [363, 276] on div "Raised On [DATE]" at bounding box center [293, 263] width 153 height 32
click at [366, 276] on div "Raised On [DATE]" at bounding box center [293, 263] width 153 height 32
drag, startPoint x: 373, startPoint y: 270, endPoint x: 448, endPoint y: 270, distance: 75.3
click at [448, 270] on div "Updated On [DATE]" at bounding box center [447, 263] width 153 height 32
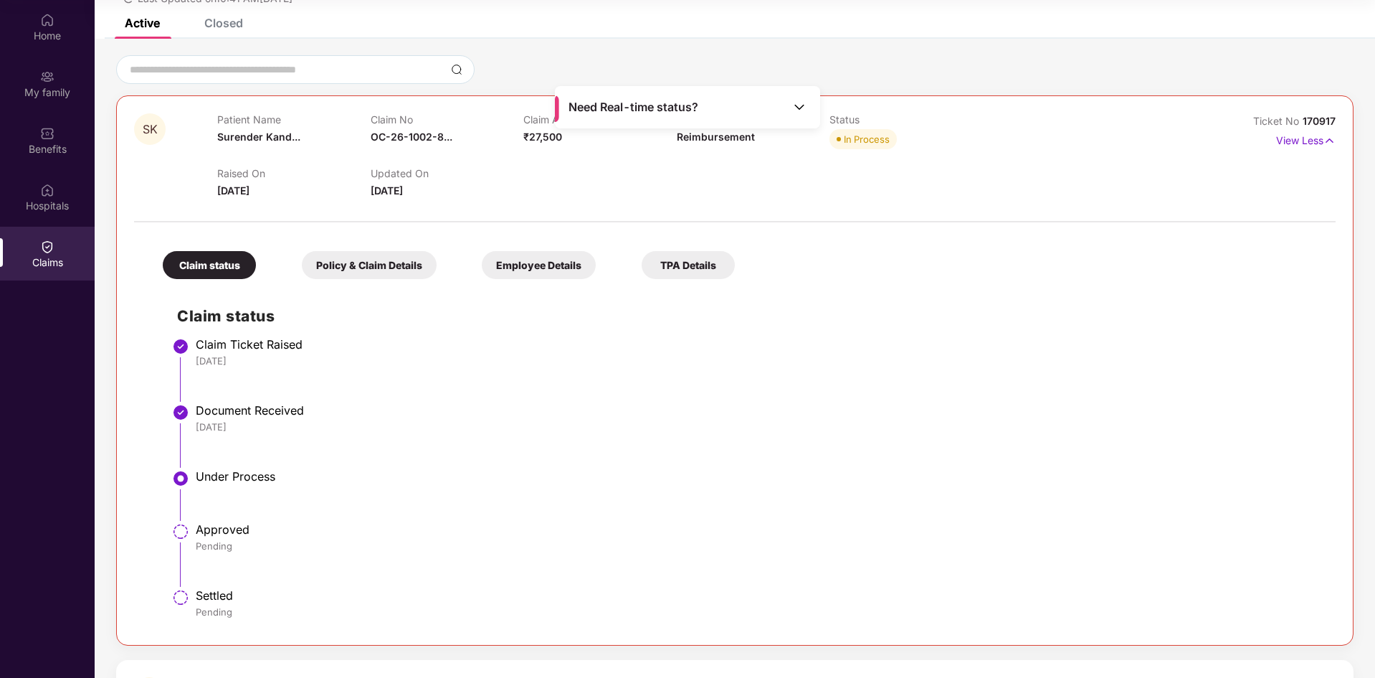
scroll to position [8, 0]
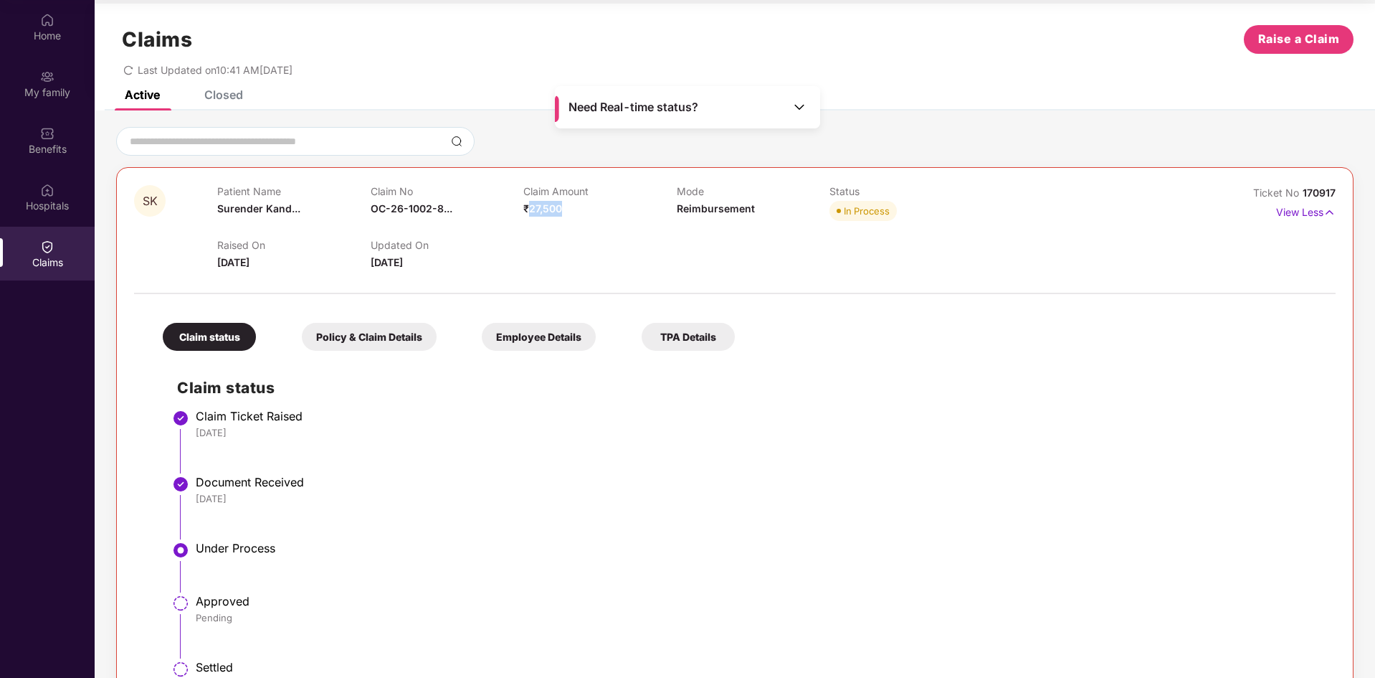
drag, startPoint x: 528, startPoint y: 207, endPoint x: 566, endPoint y: 205, distance: 38.0
click at [566, 205] on div "Claim Amount ₹27,500" at bounding box center [599, 204] width 153 height 39
click at [573, 237] on div "Raised On [DATE] Updated On [DATE]" at bounding box center [676, 247] width 918 height 46
drag, startPoint x: 529, startPoint y: 207, endPoint x: 565, endPoint y: 207, distance: 35.9
click at [565, 207] on div "Claim Amount ₹27,500" at bounding box center [599, 204] width 153 height 39
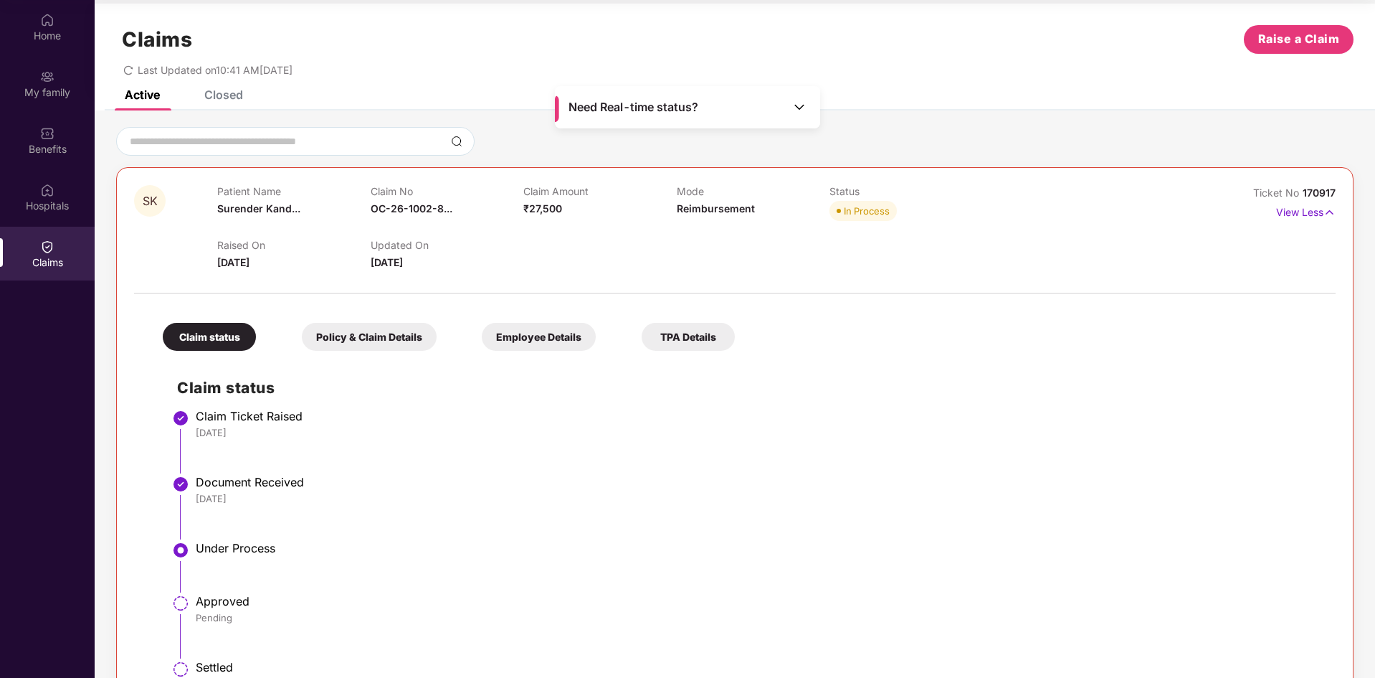
click at [578, 238] on div "Raised On [DATE] Updated On [DATE]" at bounding box center [676, 247] width 918 height 46
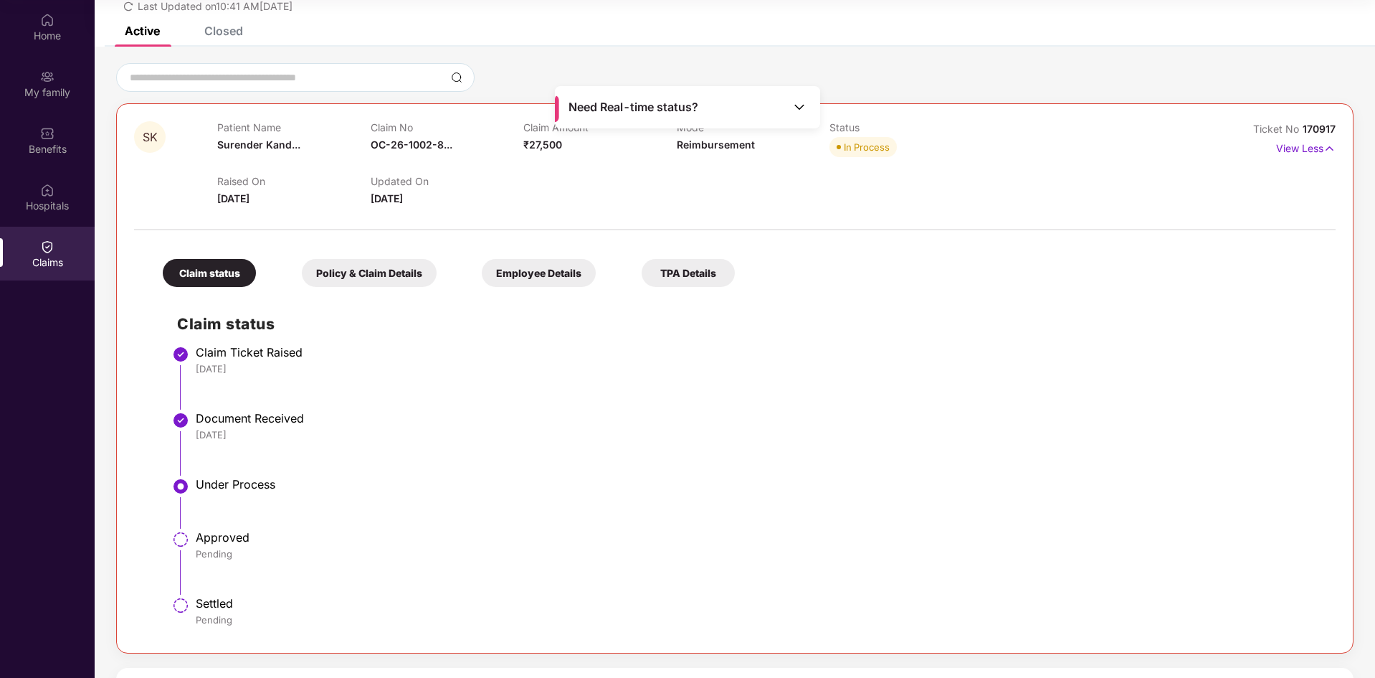
scroll to position [0, 0]
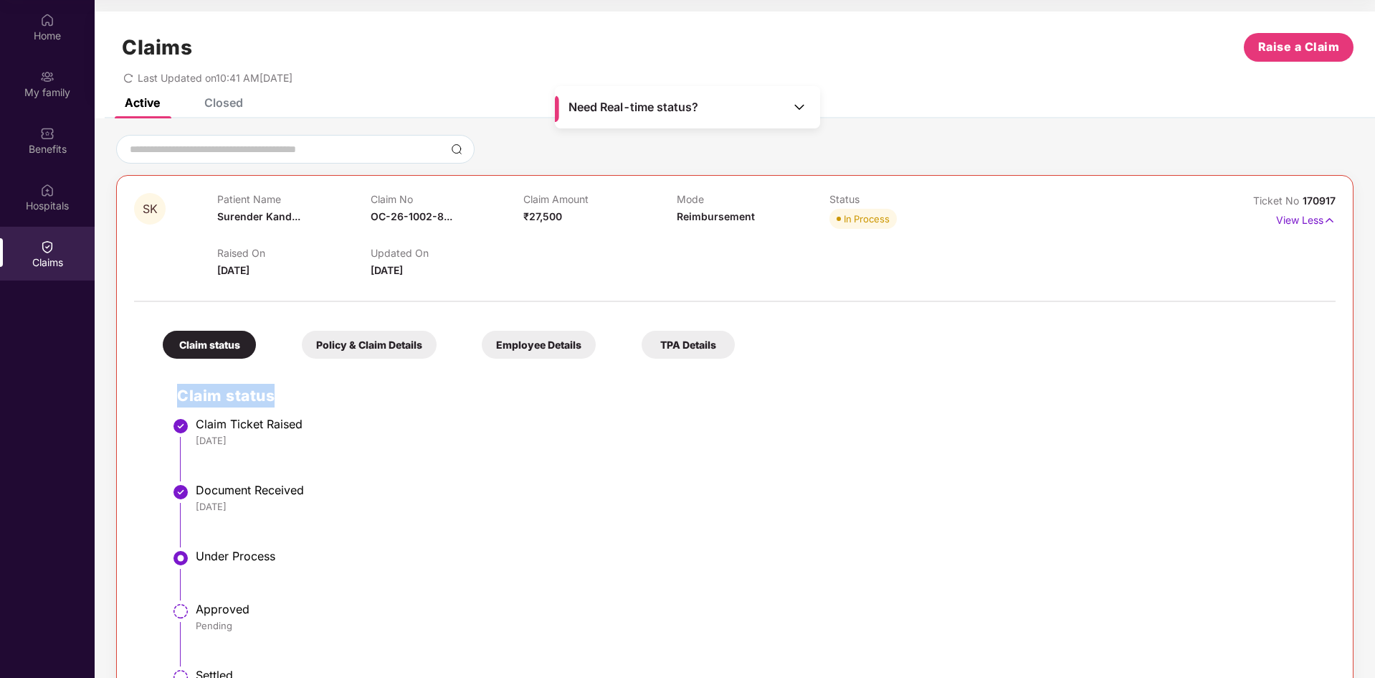
drag, startPoint x: 176, startPoint y: 392, endPoint x: 284, endPoint y: 392, distance: 107.6
click at [284, 392] on div "Claim status Claim Ticket Raised [DATE] Document Received [DATE] Under Process …" at bounding box center [734, 536] width 1173 height 341
click at [318, 398] on h2 "Claim status" at bounding box center [749, 396] width 1144 height 24
drag, startPoint x: 281, startPoint y: 395, endPoint x: 171, endPoint y: 396, distance: 109.7
click at [171, 396] on div "Claim status Claim Ticket Raised [DATE] Document Received [DATE] Under Process …" at bounding box center [734, 536] width 1173 height 341
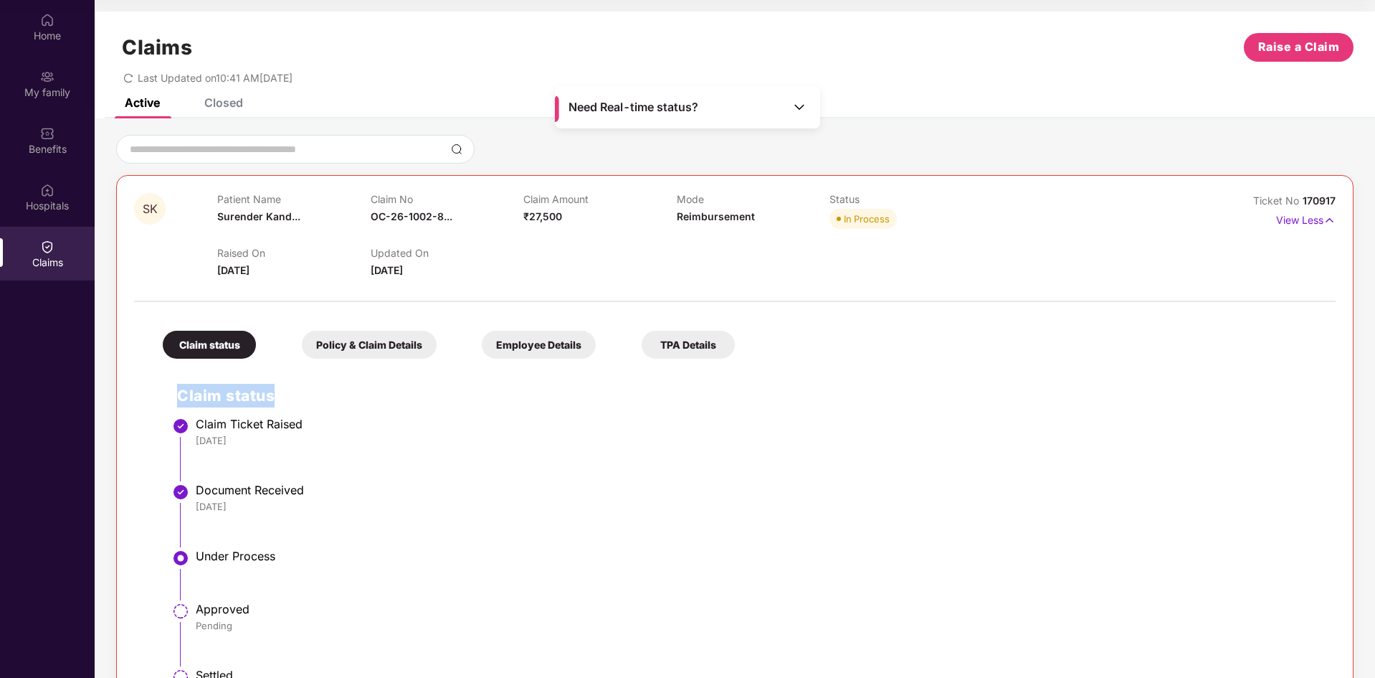
click at [172, 396] on div "Claim status Claim Ticket Raised [DATE] Document Received [DATE] Under Process …" at bounding box center [734, 536] width 1173 height 341
drag, startPoint x: 174, startPoint y: 396, endPoint x: 272, endPoint y: 392, distance: 98.3
click at [272, 392] on div "Claim status Claim Ticket Raised [DATE] Document Received [DATE] Under Process …" at bounding box center [734, 536] width 1173 height 341
